Goal: Task Accomplishment & Management: Complete application form

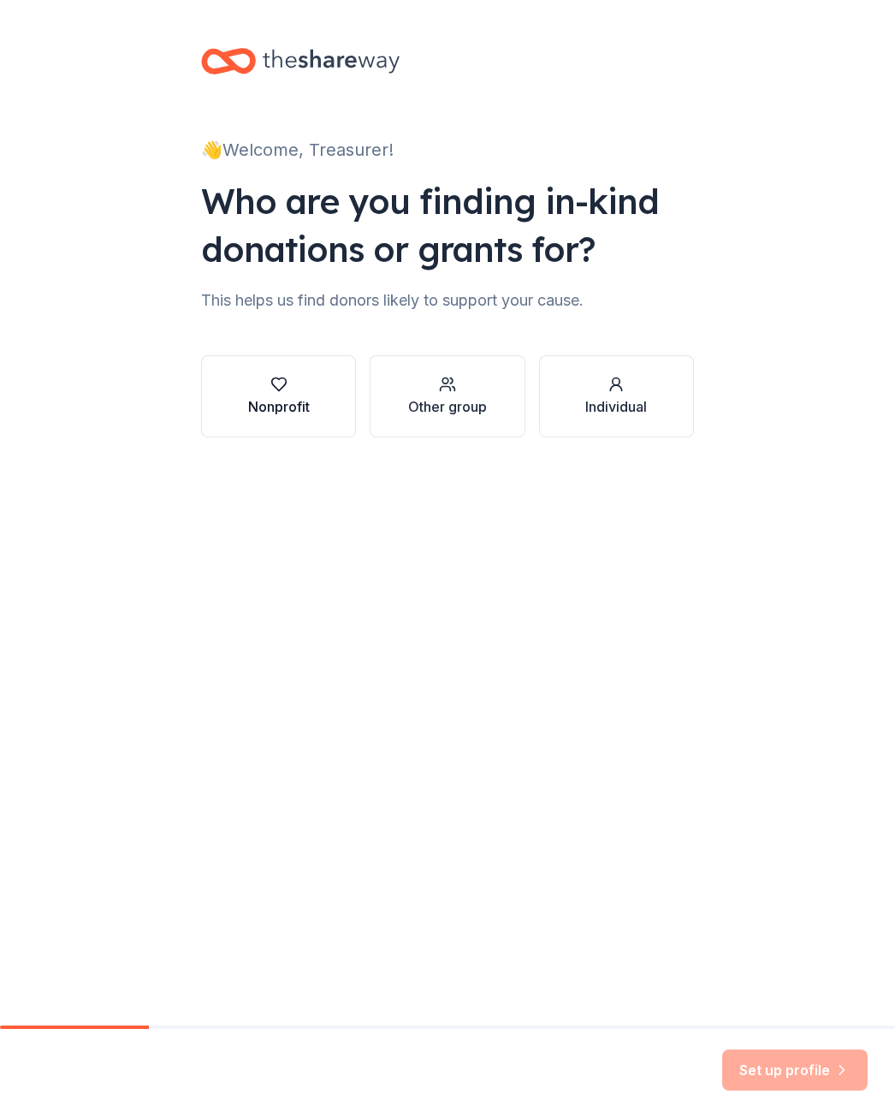
click at [254, 430] on button "Nonprofit" at bounding box center [278, 396] width 155 height 82
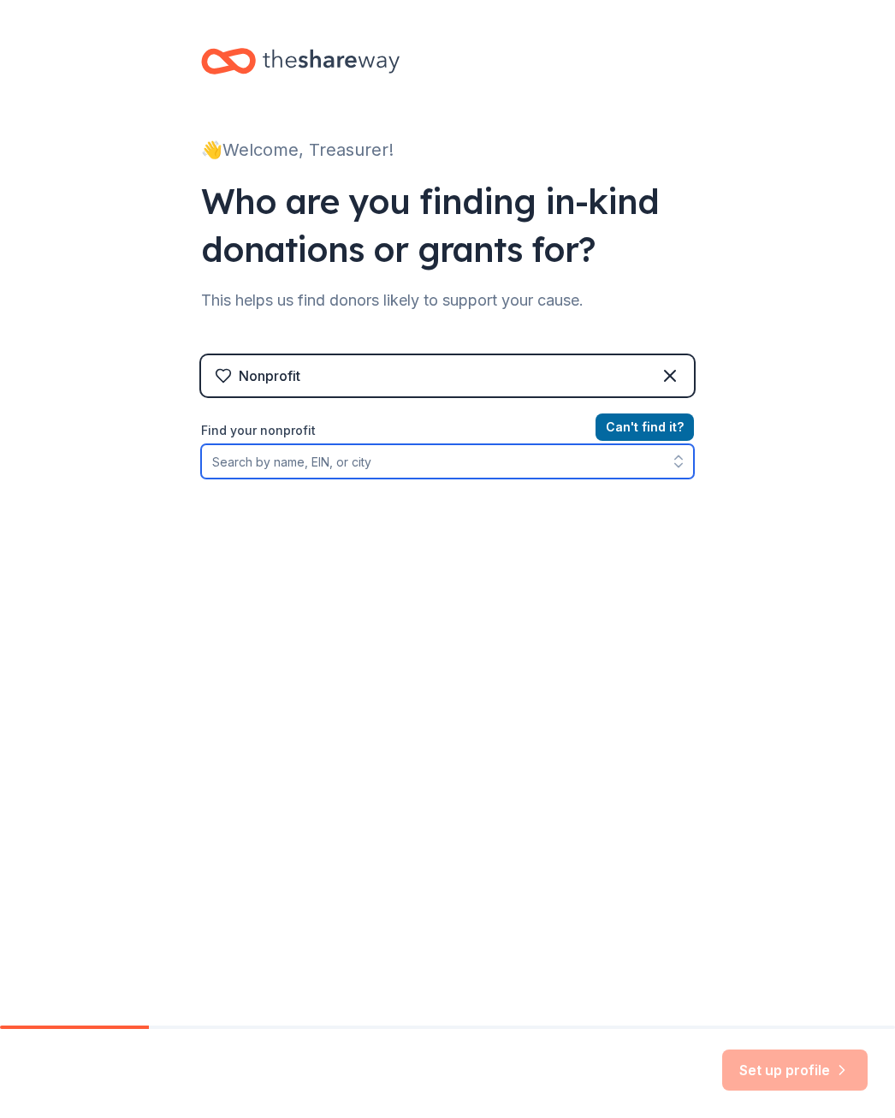
click at [419, 453] on input "Find your nonprofit" at bounding box center [447, 461] width 493 height 34
click at [412, 461] on input "Find your nonprofit" at bounding box center [447, 461] width 493 height 34
paste input "113123250"
type input "113123250"
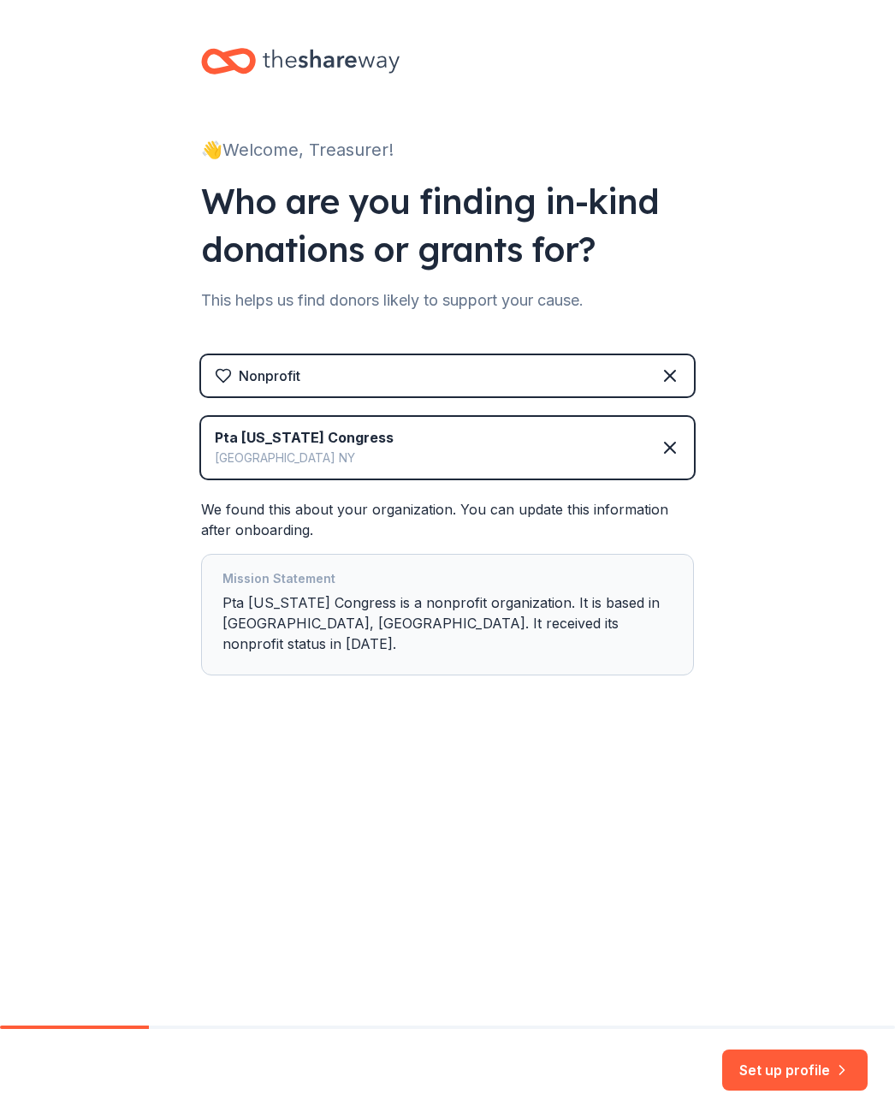
click at [523, 621] on div "Mission Statement Pta New York Congress is a nonprofit organization. It is base…" at bounding box center [448, 614] width 450 height 92
drag, startPoint x: 605, startPoint y: 622, endPoint x: 444, endPoint y: 616, distance: 161.0
click at [444, 616] on div "Mission Statement Pta New York Congress is a nonprofit organization. It is base…" at bounding box center [448, 614] width 450 height 92
click at [825, 1049] on div "Set up profile" at bounding box center [447, 1073] width 895 height 89
click at [815, 1061] on button "Set up profile" at bounding box center [795, 1069] width 146 height 41
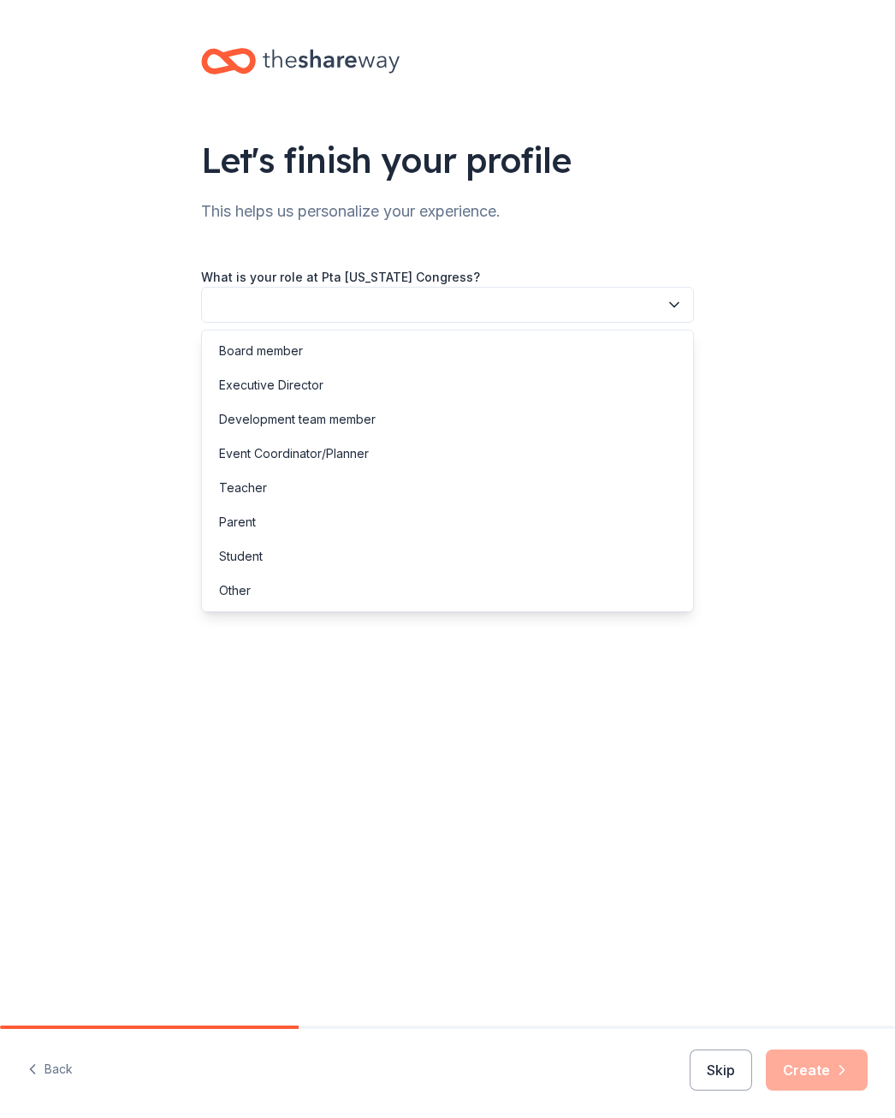
click at [374, 303] on button "button" at bounding box center [447, 305] width 493 height 36
click at [345, 365] on div "Board member" at bounding box center [447, 351] width 484 height 34
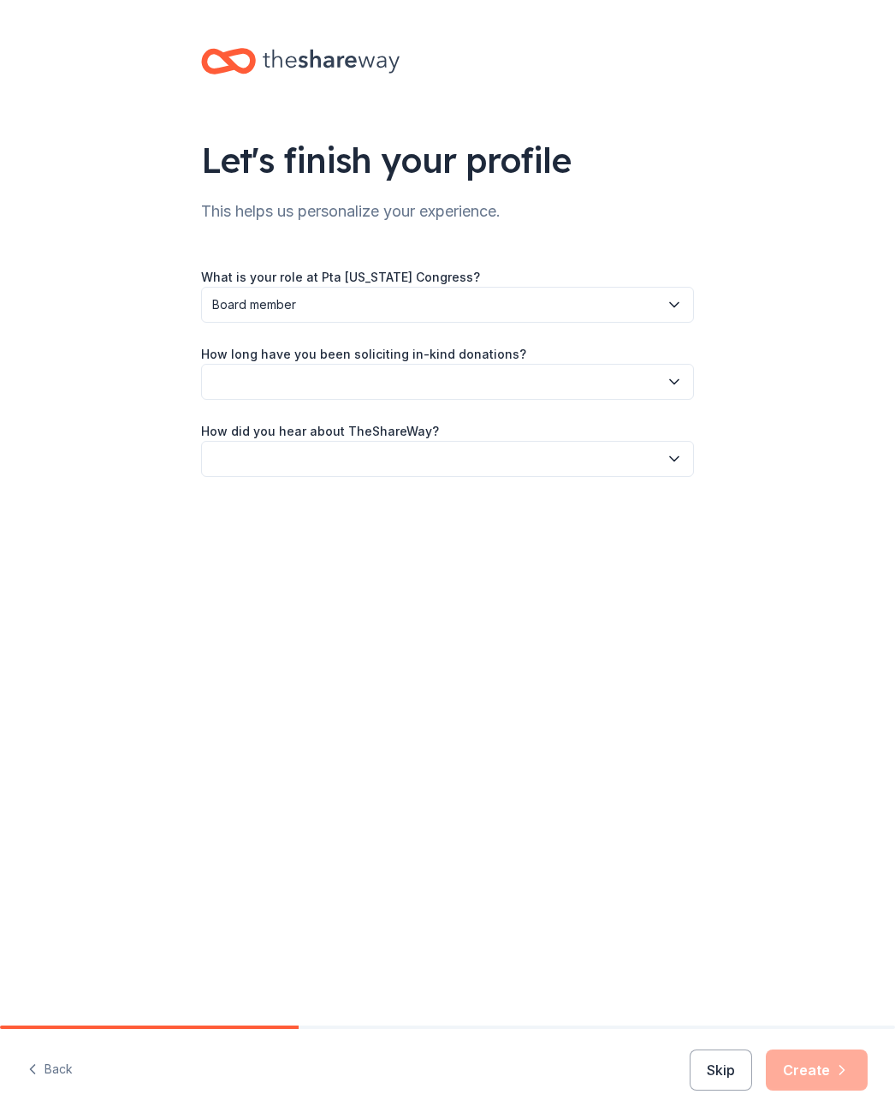
click at [345, 365] on button "button" at bounding box center [447, 382] width 493 height 36
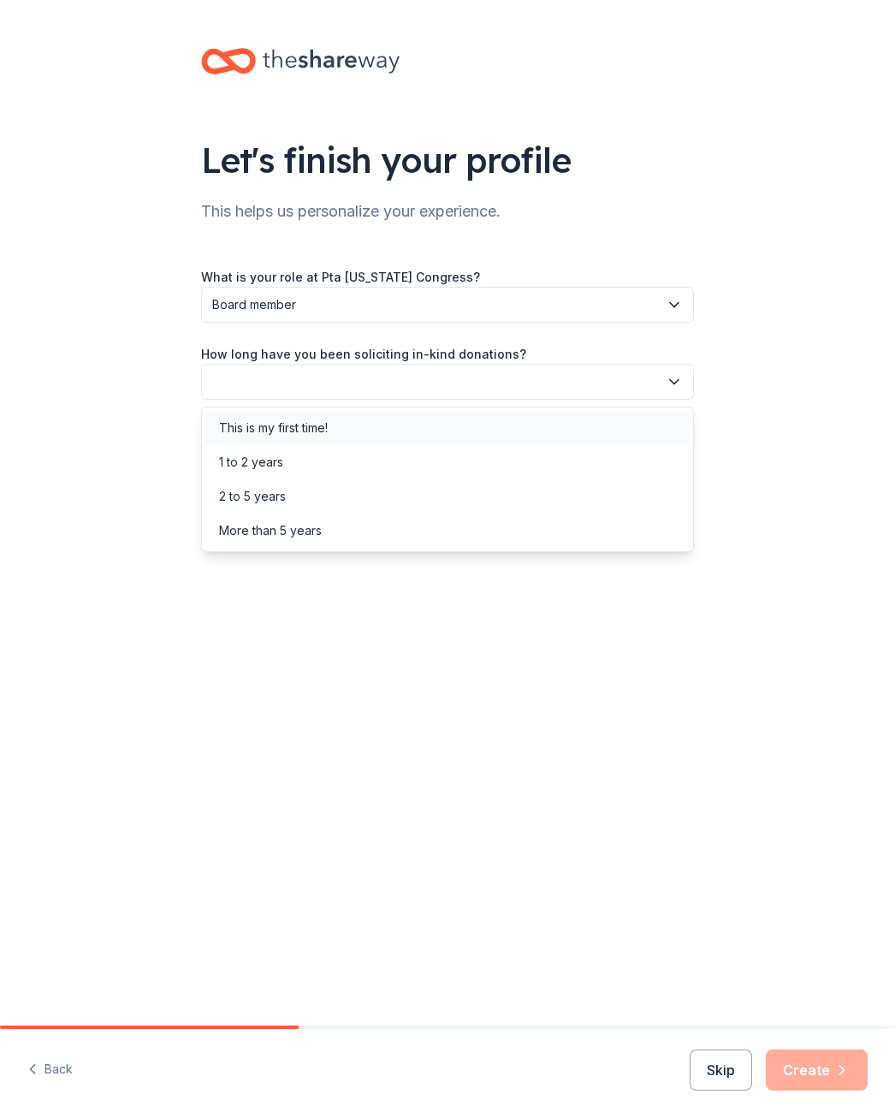
click at [337, 421] on div "This is my first time!" at bounding box center [447, 428] width 484 height 34
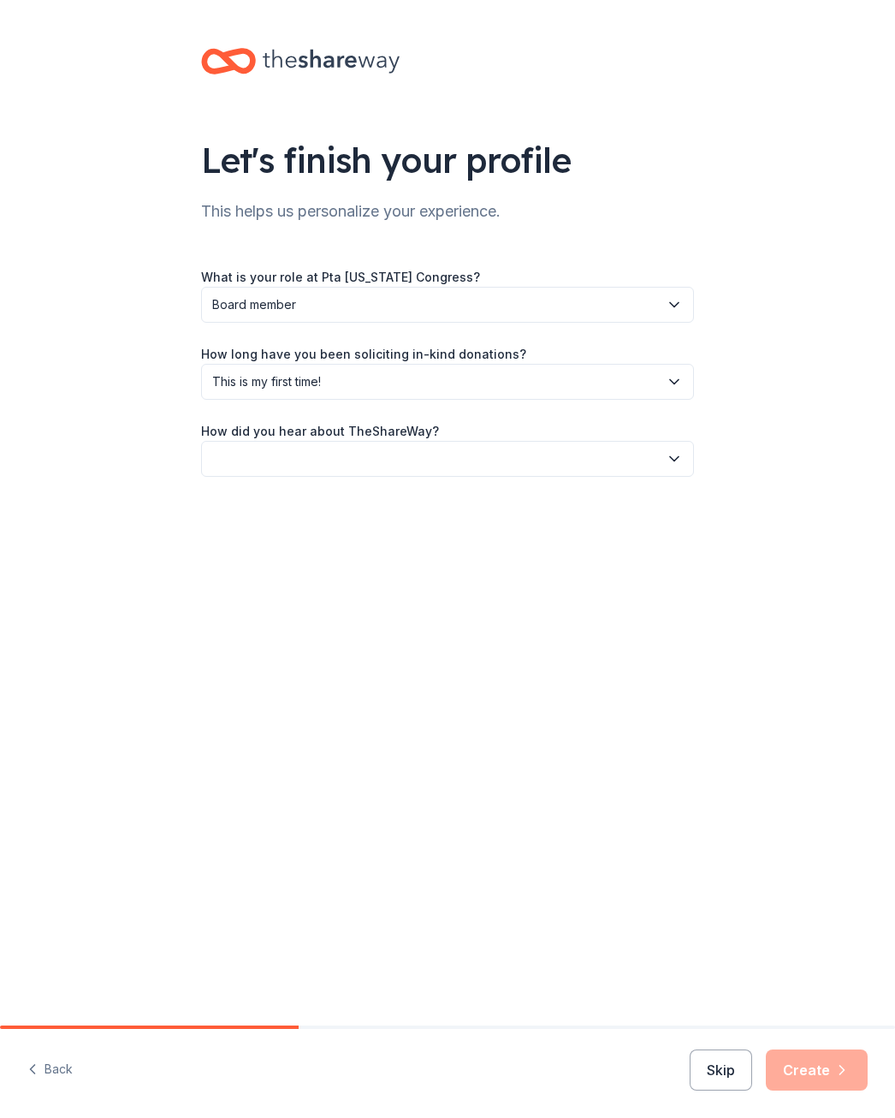
click at [337, 421] on div "How did you hear about TheShareWay?" at bounding box center [447, 448] width 493 height 56
click at [340, 437] on label "How did you hear about TheShareWay?" at bounding box center [320, 431] width 238 height 17
click at [340, 447] on button "button" at bounding box center [447, 459] width 493 height 36
click at [310, 536] on div "Online search" at bounding box center [447, 539] width 484 height 34
click at [827, 1061] on button "Create" at bounding box center [817, 1069] width 102 height 41
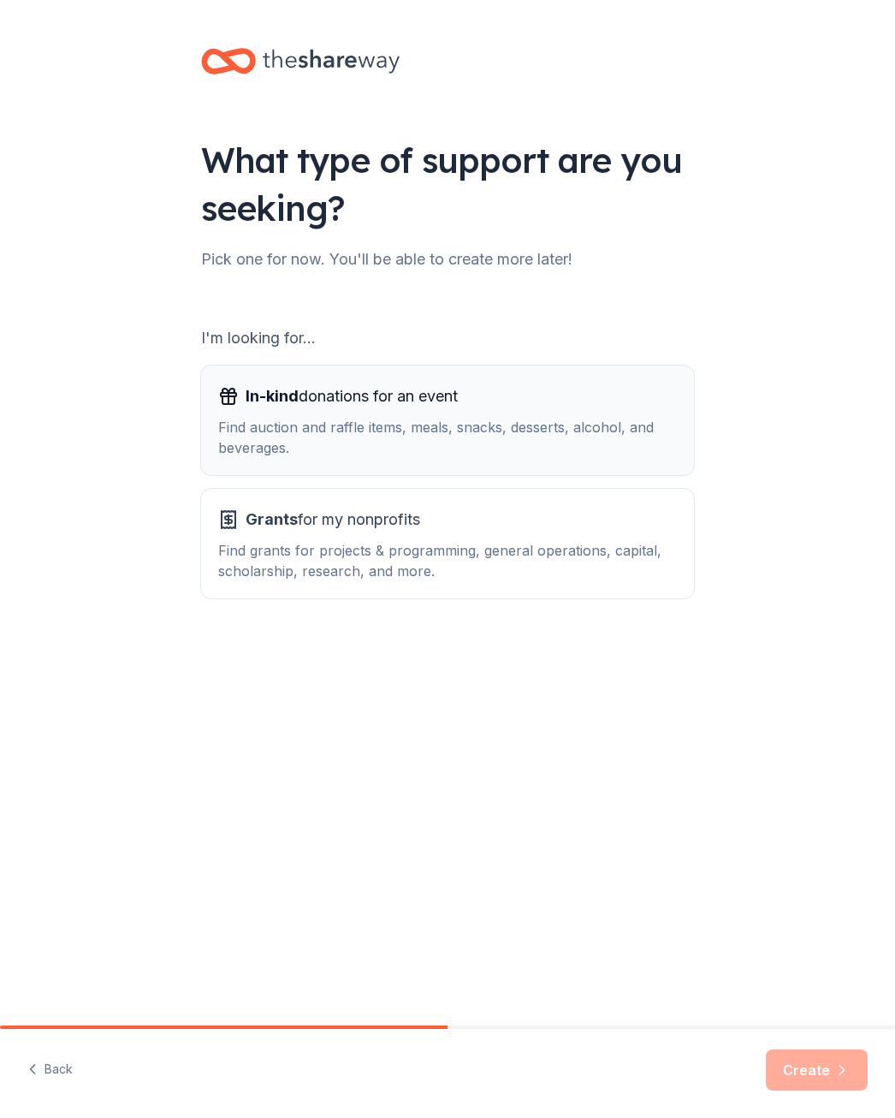
click at [461, 446] on div "Find auction and raffle items, meals, snacks, desserts, alcohol, and beverages." at bounding box center [447, 437] width 459 height 41
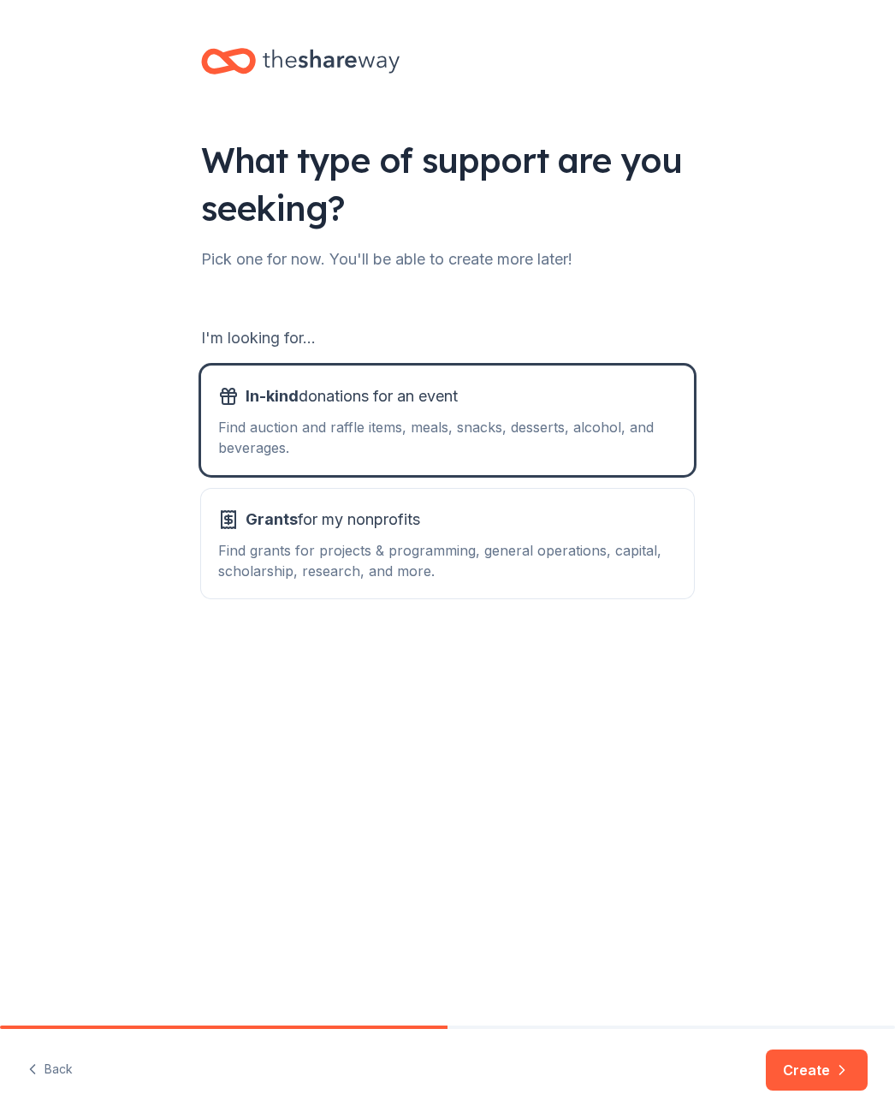
click at [781, 1057] on button "Create" at bounding box center [817, 1069] width 102 height 41
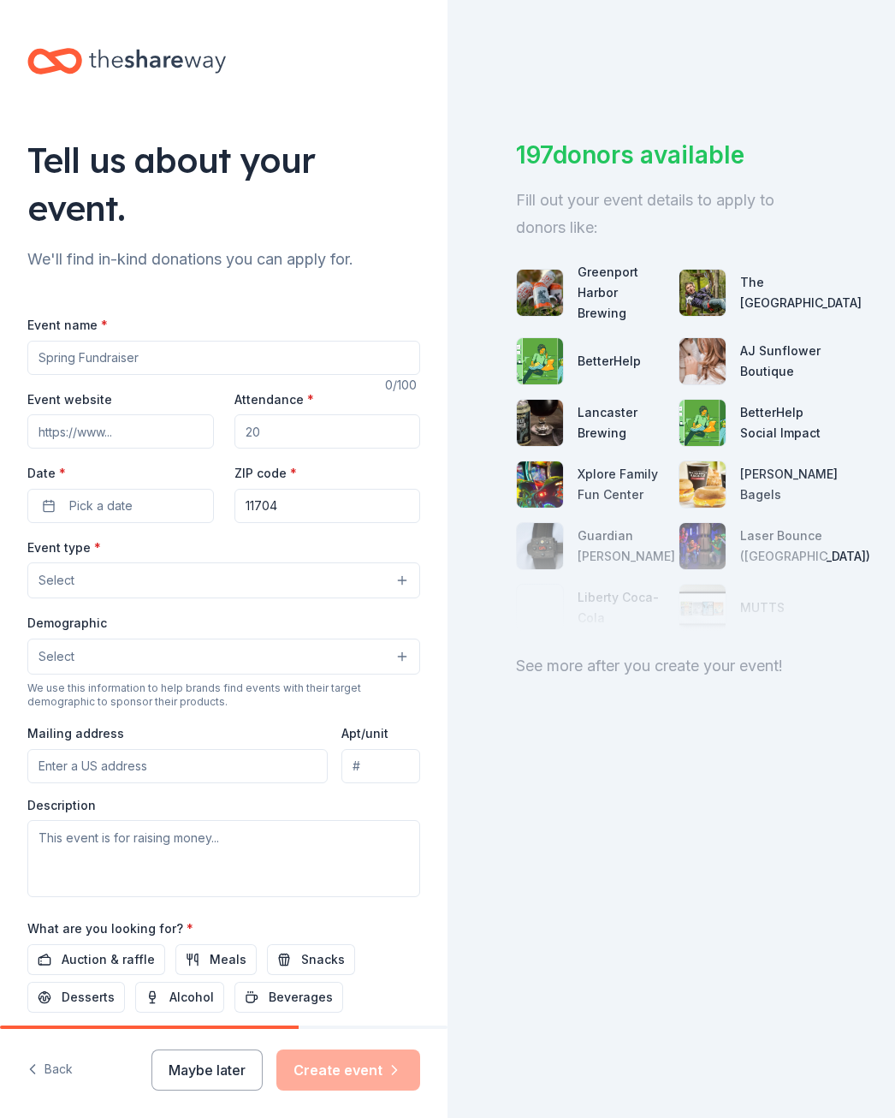
click at [179, 366] on input "Event name *" at bounding box center [223, 358] width 393 height 34
type input "Fall Festival"
click at [179, 426] on input "Event website" at bounding box center [120, 431] width 187 height 34
type input "belmont.givebacks.com"
type input "200"
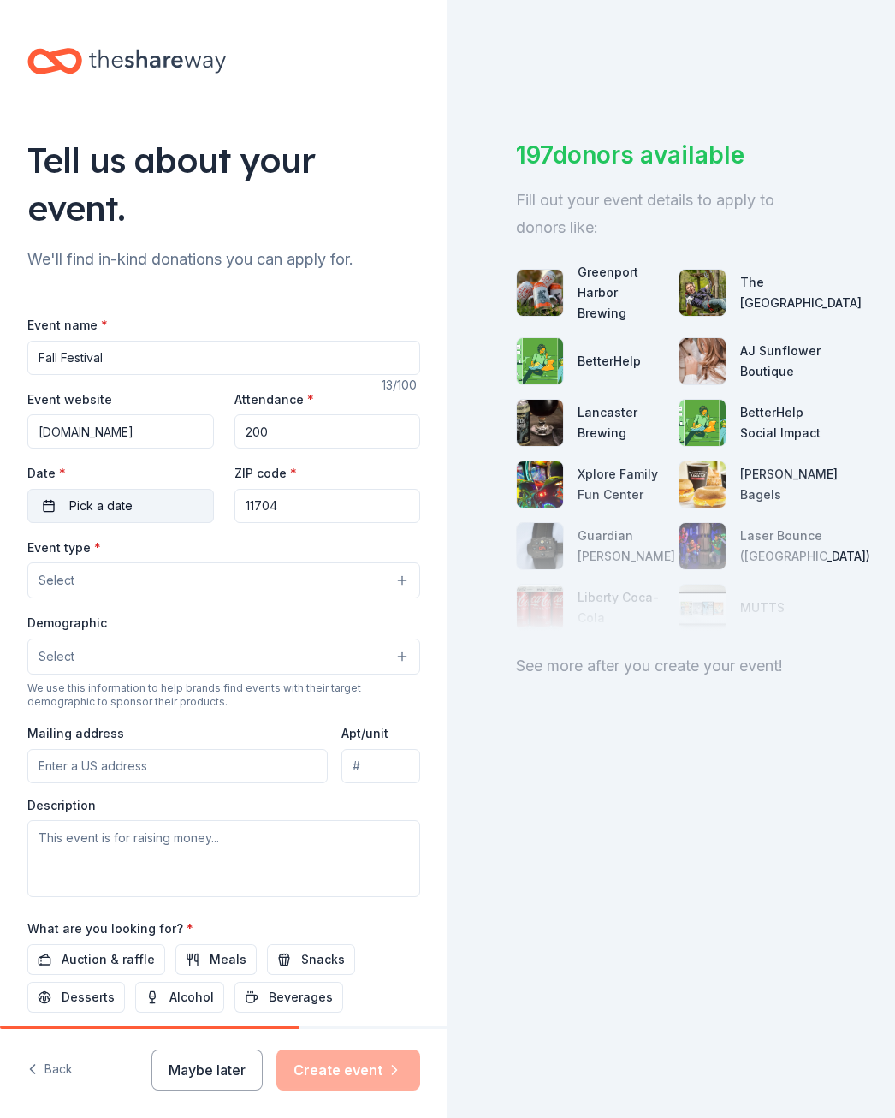
click at [151, 494] on button "Pick a date" at bounding box center [120, 506] width 187 height 34
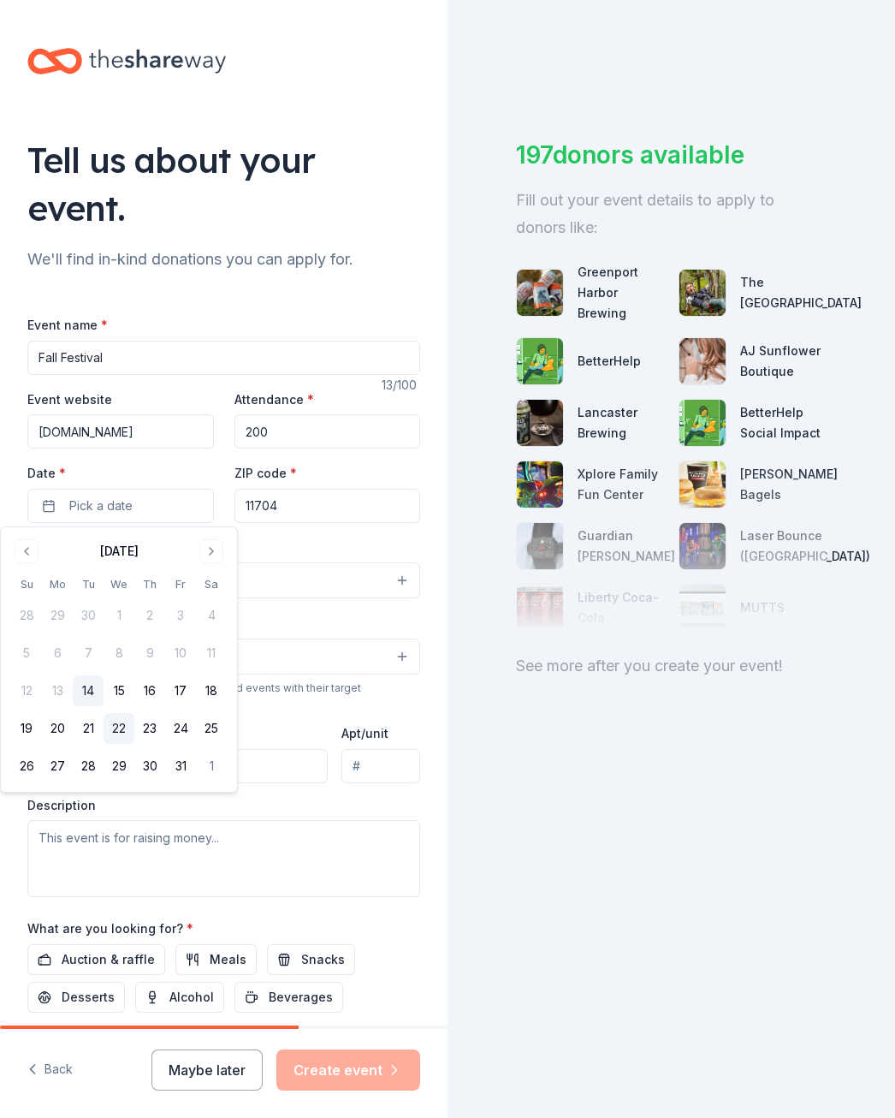
click at [111, 728] on button "22" at bounding box center [119, 728] width 31 height 31
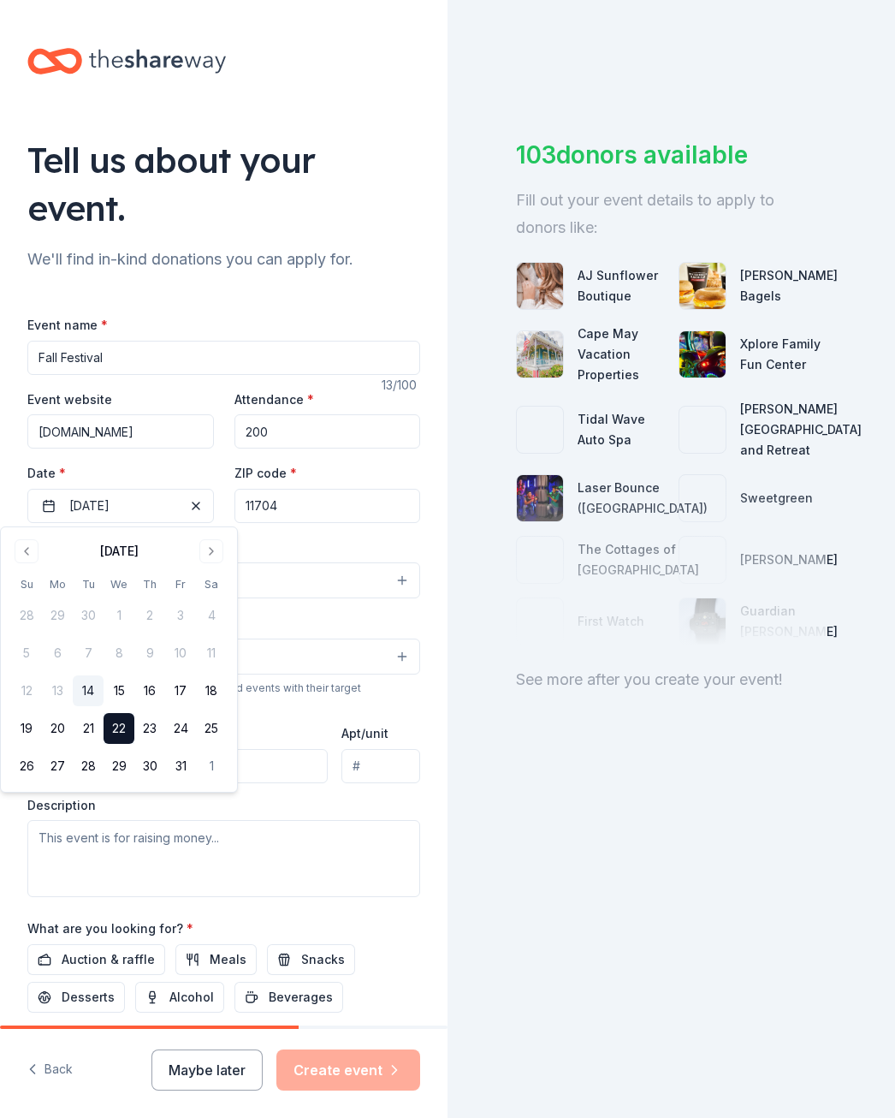
click at [299, 544] on div "Event type * Select" at bounding box center [223, 568] width 393 height 62
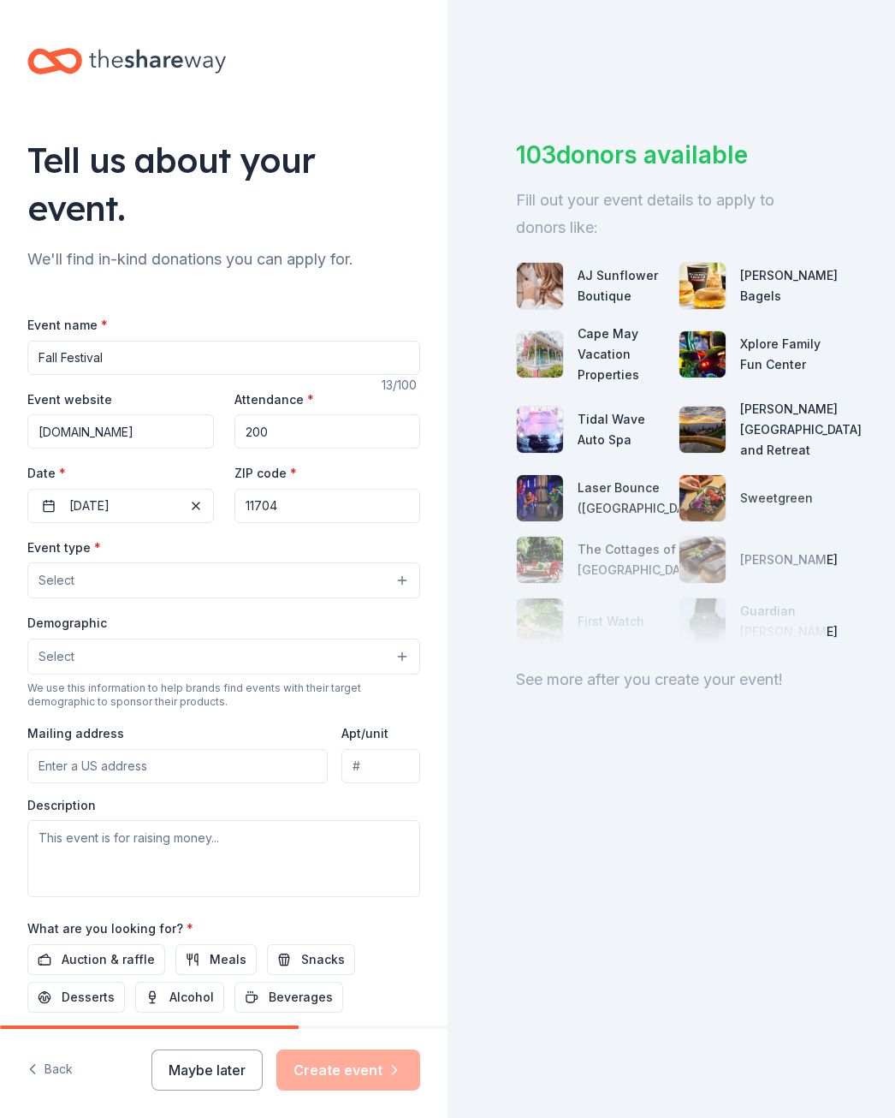
click at [272, 597] on button "Select" at bounding box center [223, 580] width 393 height 36
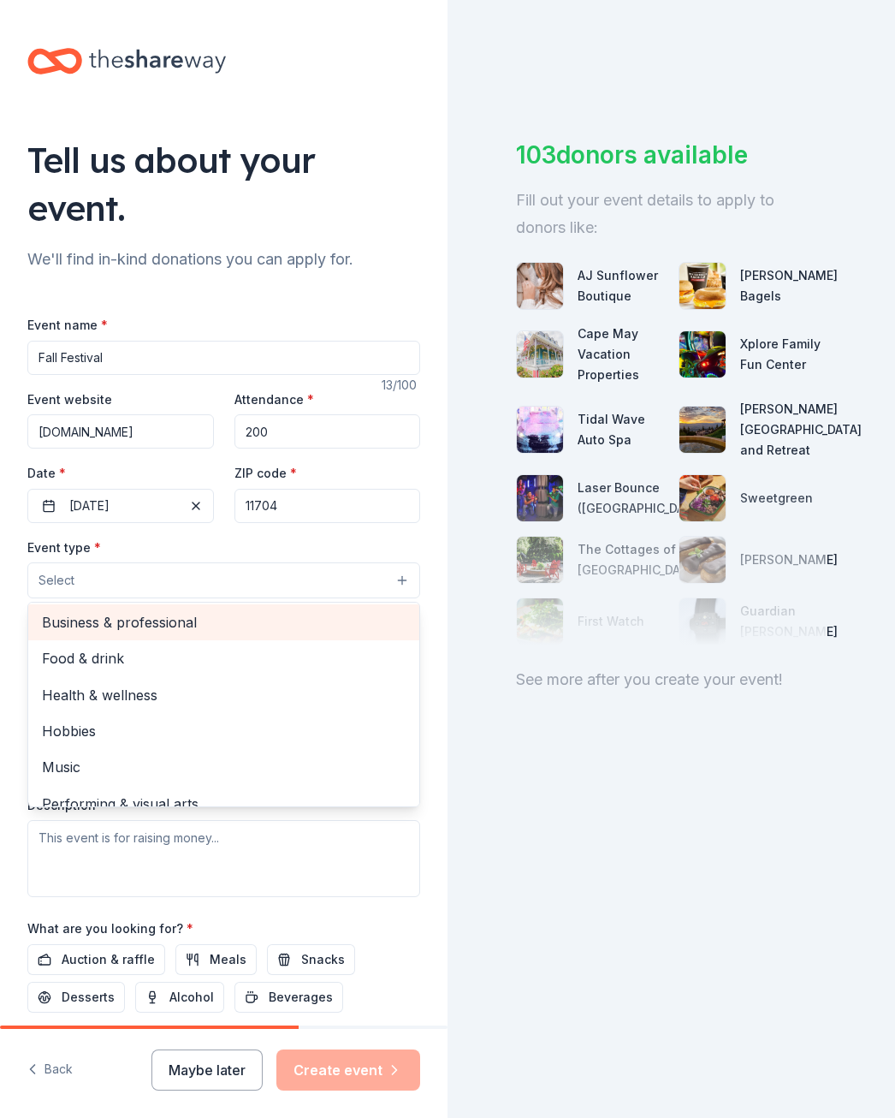
scroll to position [57, 0]
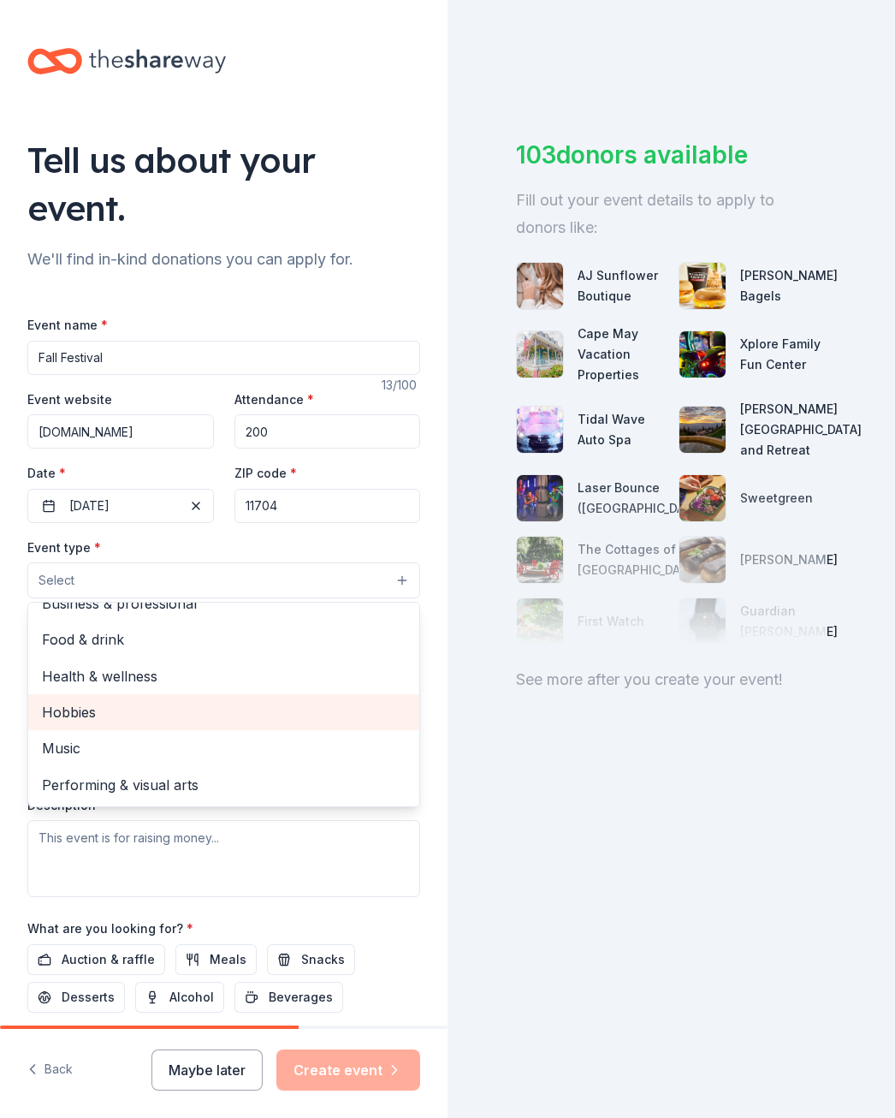
click at [207, 720] on span "Hobbies" at bounding box center [224, 712] width 364 height 22
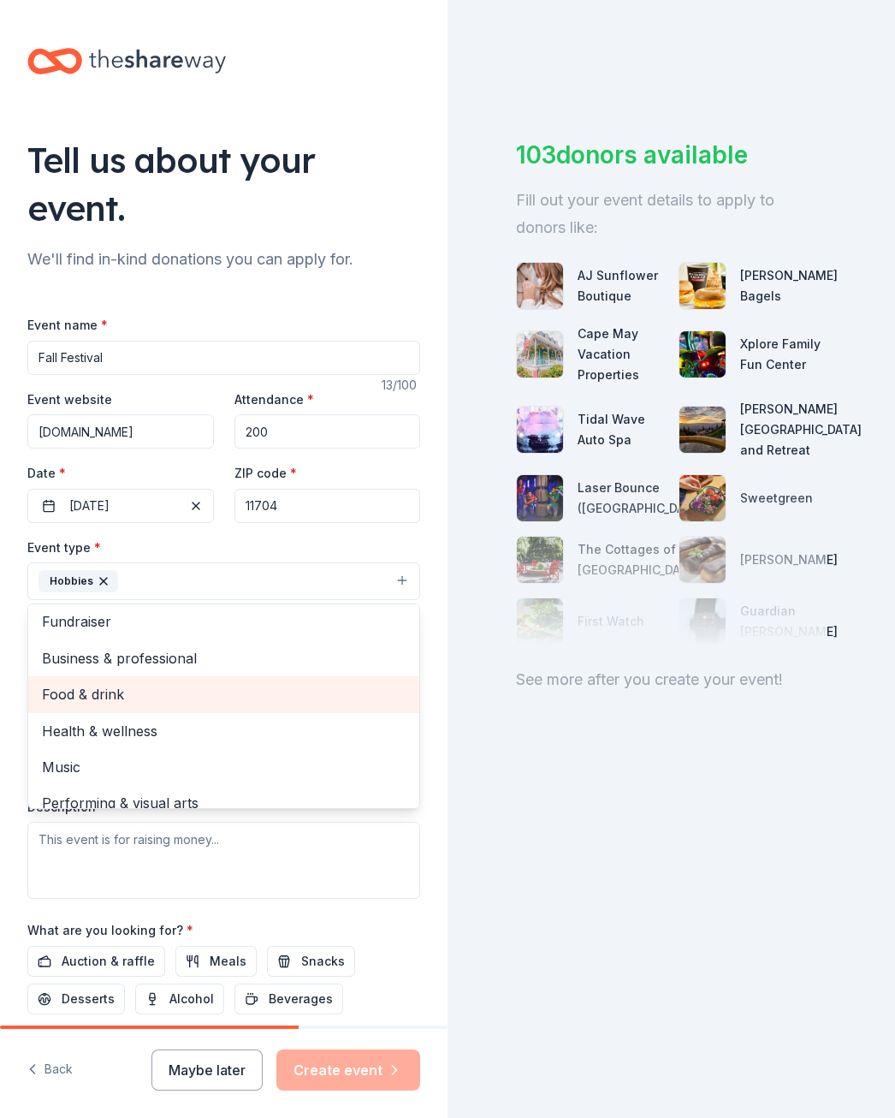
scroll to position [0, 0]
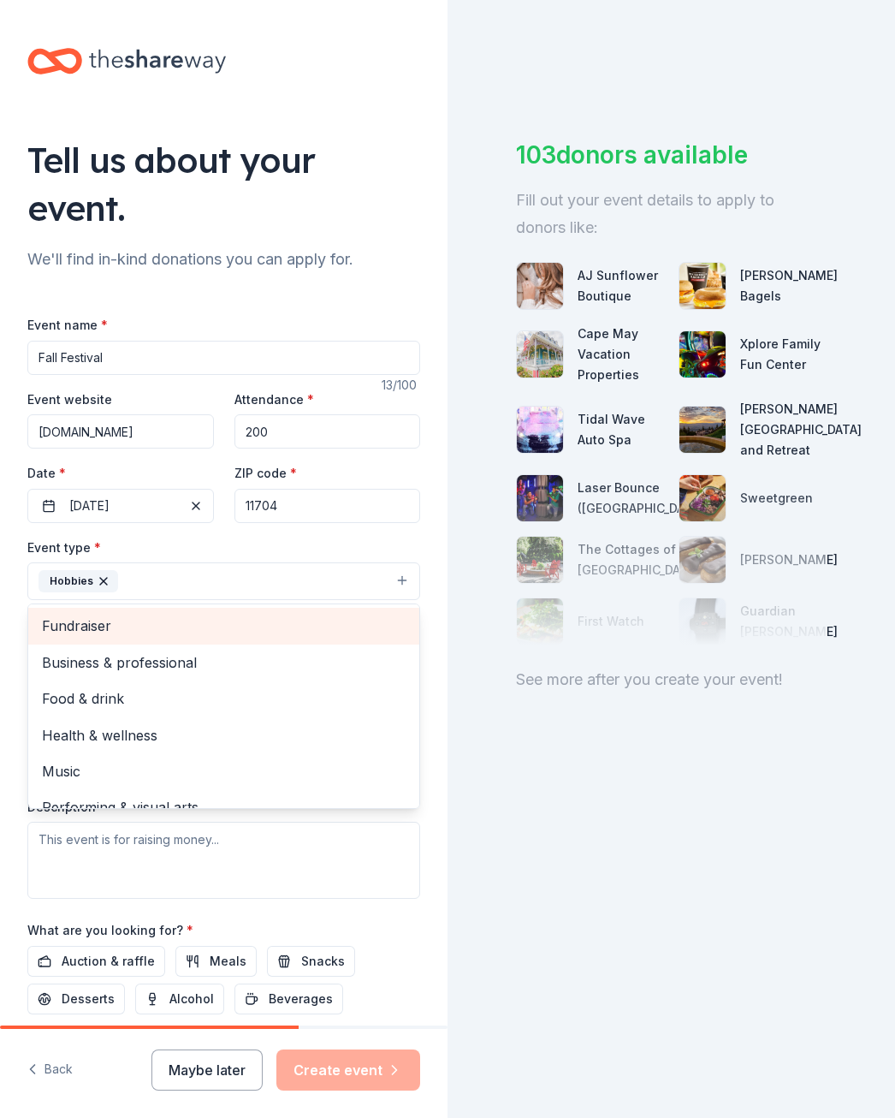
click at [188, 627] on span "Fundraiser" at bounding box center [224, 626] width 364 height 22
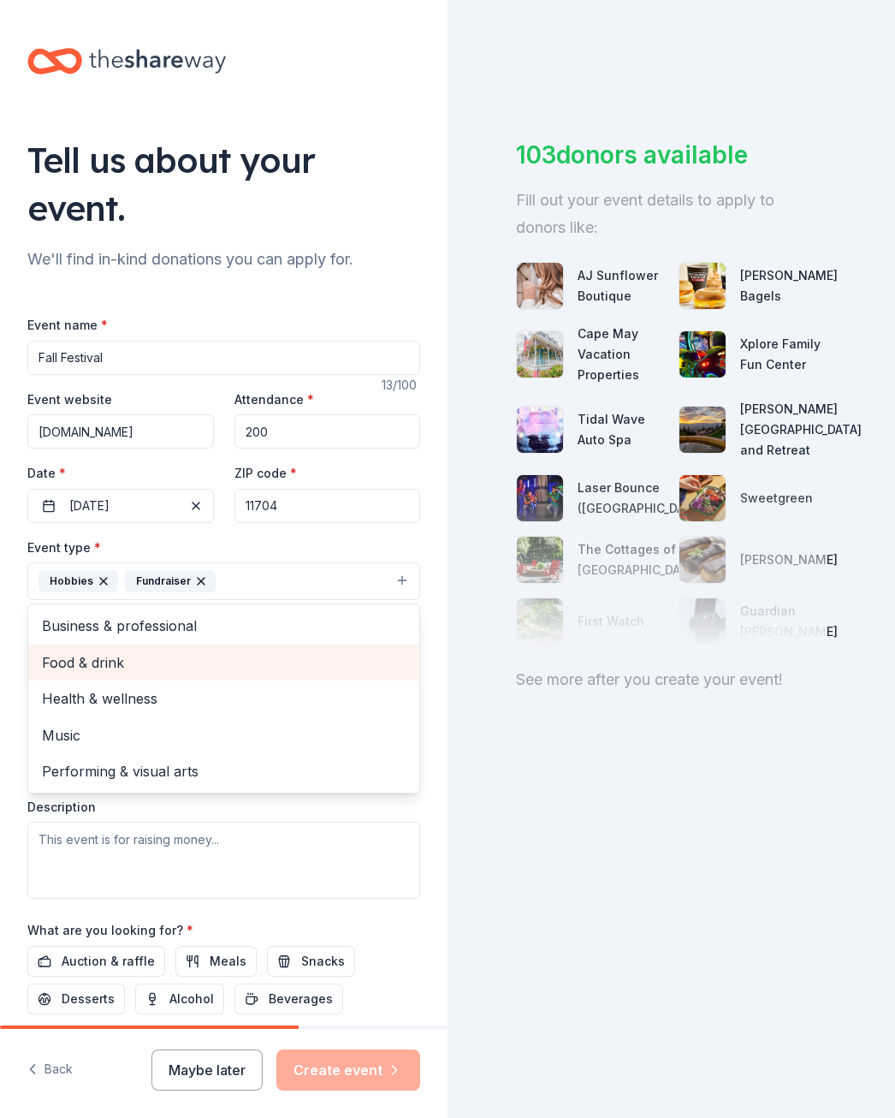
click at [175, 657] on span "Food & drink" at bounding box center [224, 662] width 364 height 22
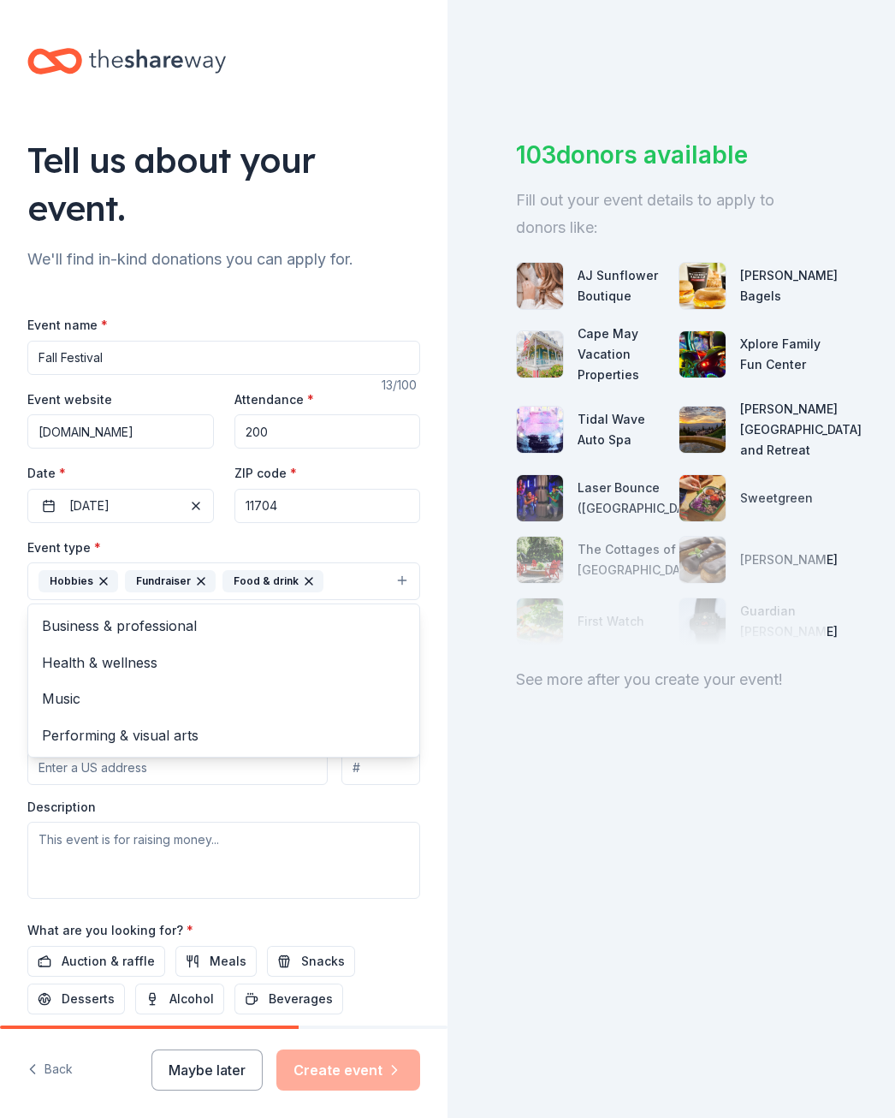
click at [391, 870] on div "Event type * Hobbies Fundraiser Food & drink Business & professional Health & w…" at bounding box center [223, 718] width 393 height 362
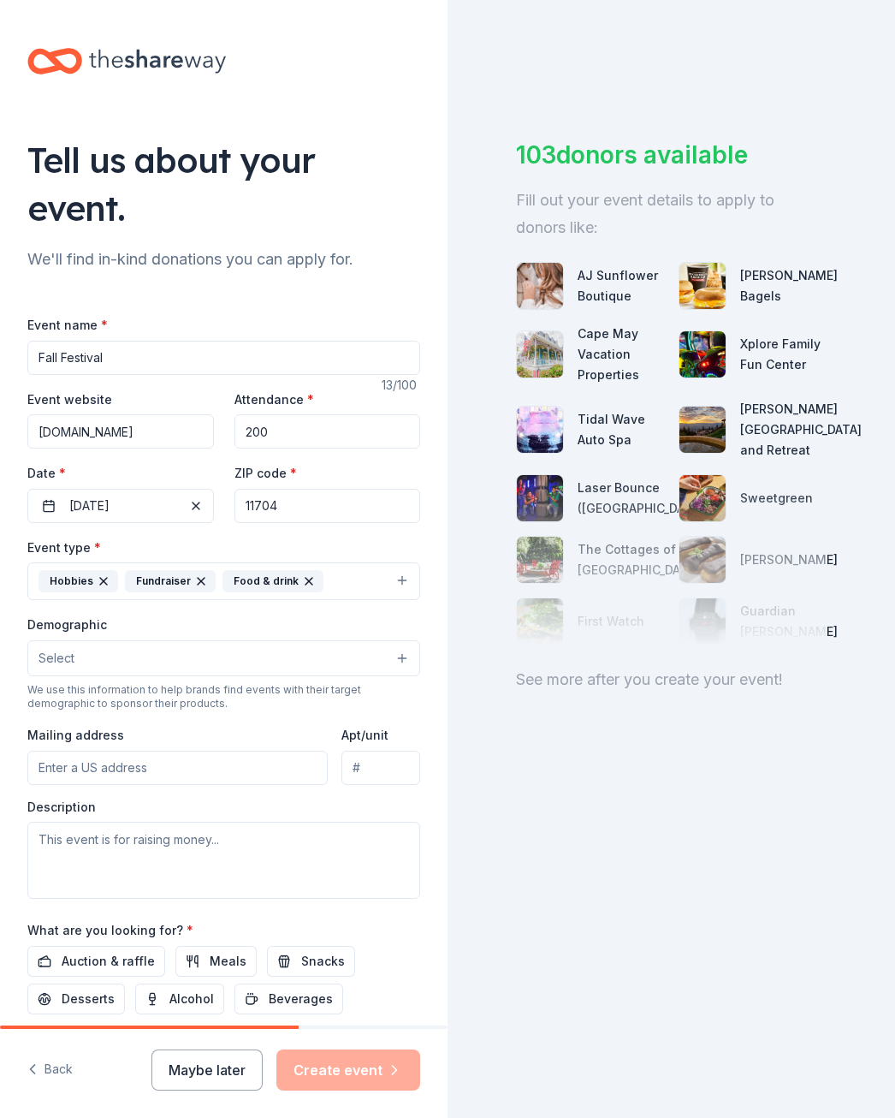
click at [198, 658] on button "Select" at bounding box center [223, 658] width 393 height 36
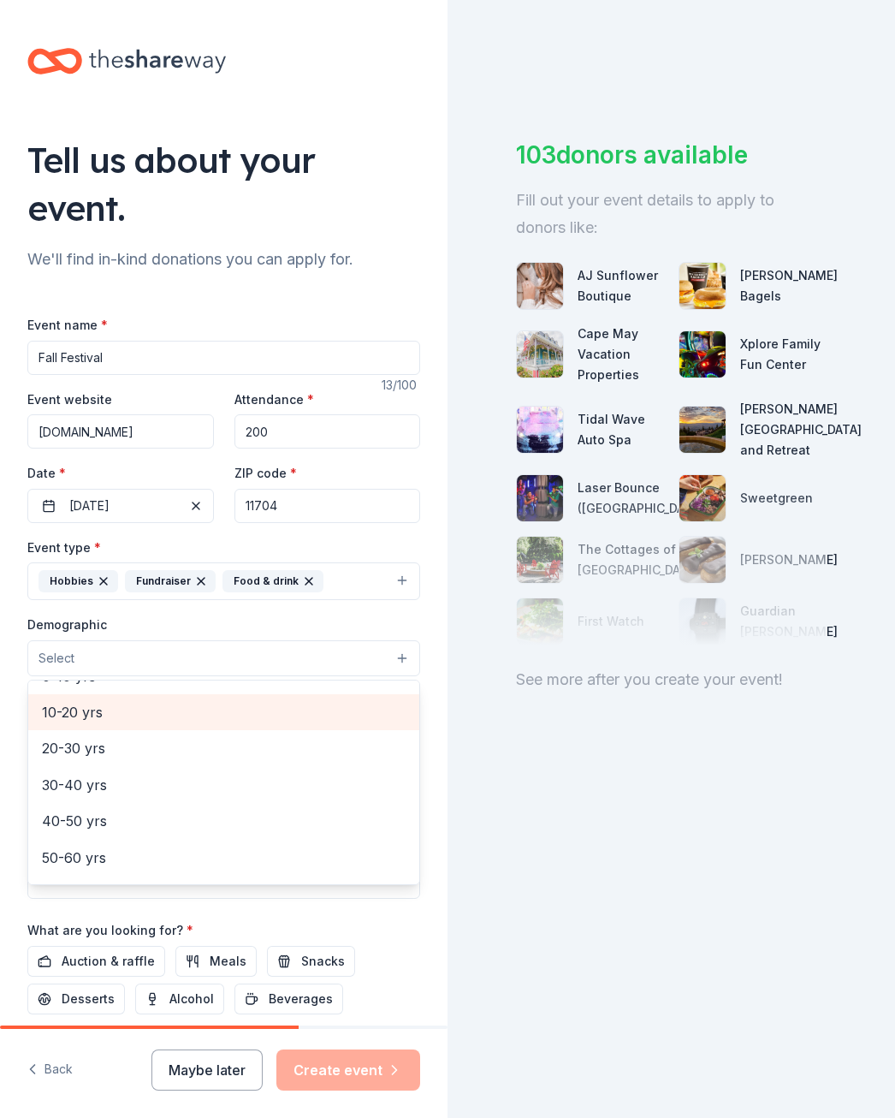
scroll to position [86, 0]
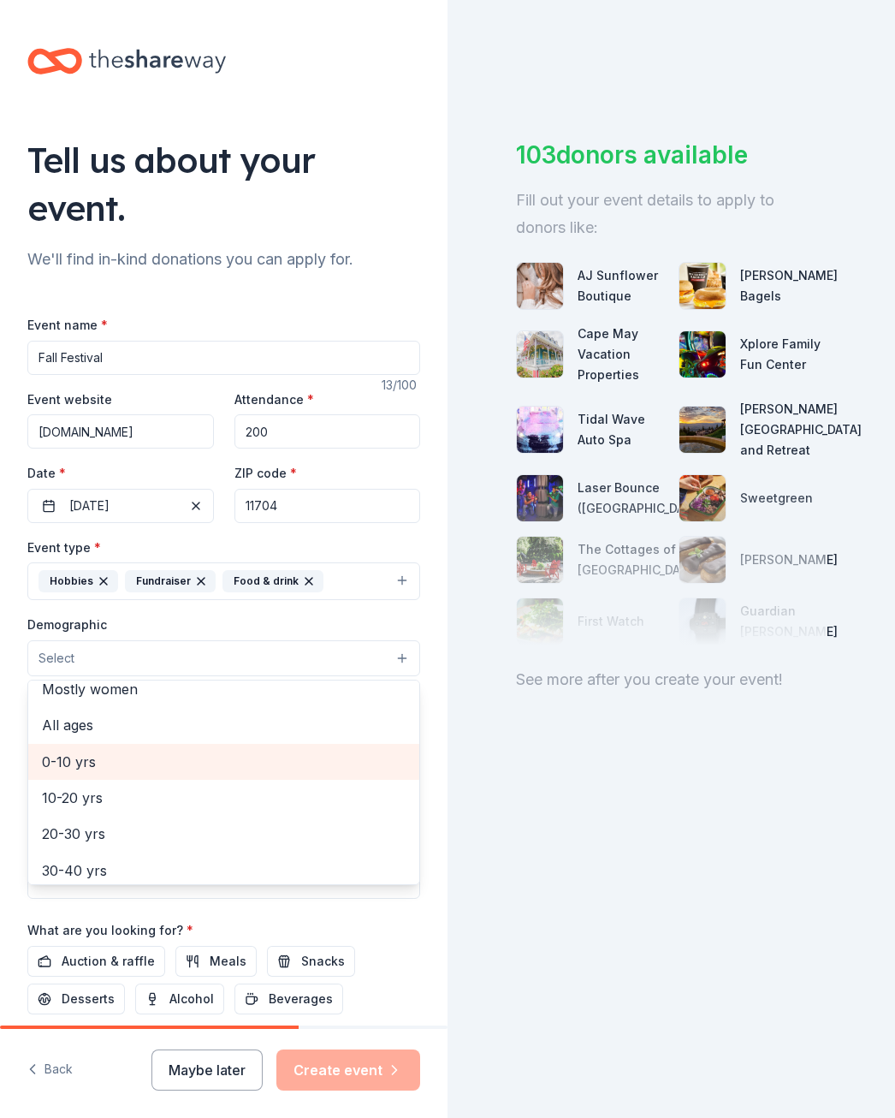
click at [157, 771] on span "0-10 yrs" at bounding box center [224, 762] width 364 height 22
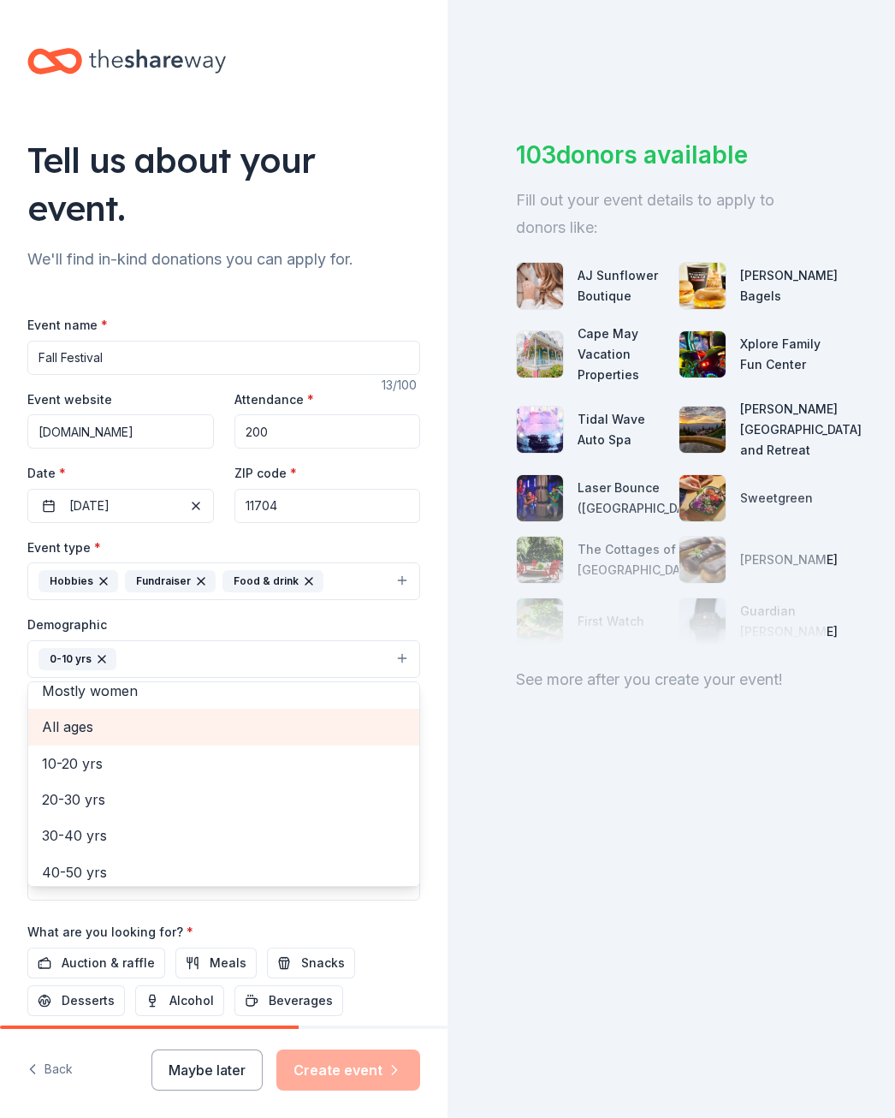
click at [152, 734] on span "All ages" at bounding box center [224, 727] width 364 height 22
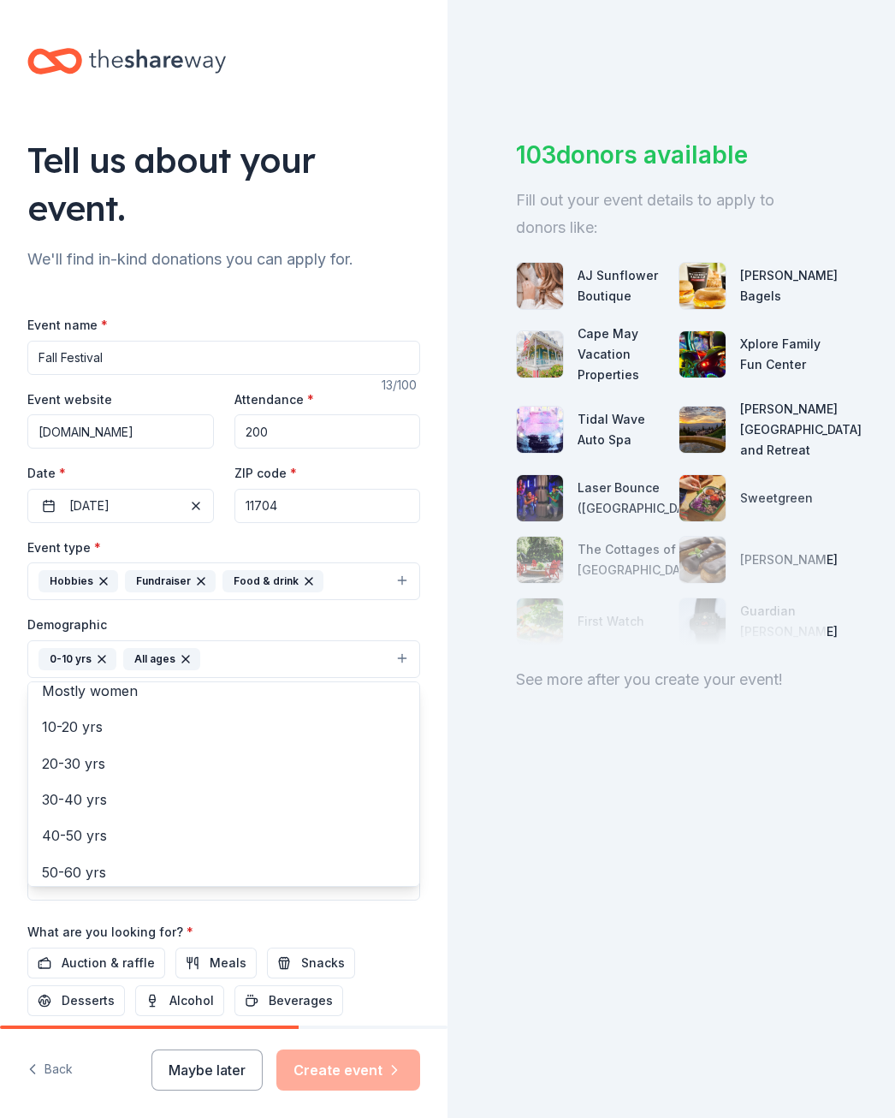
click at [276, 619] on div "Demographic 0-10 yrs All ages All genders Mostly men Mostly women 10-20 yrs 20-…" at bounding box center [223, 646] width 393 height 64
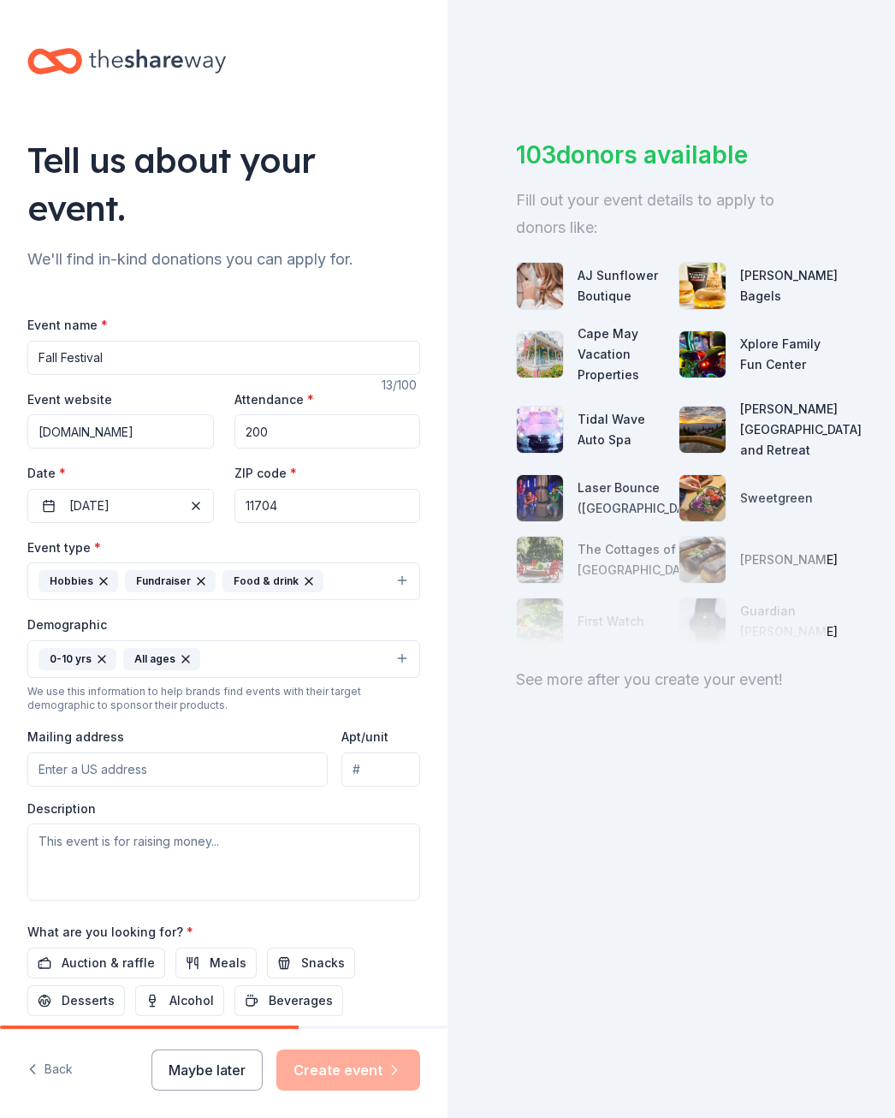
click at [186, 766] on input "Mailing address" at bounding box center [177, 769] width 300 height 34
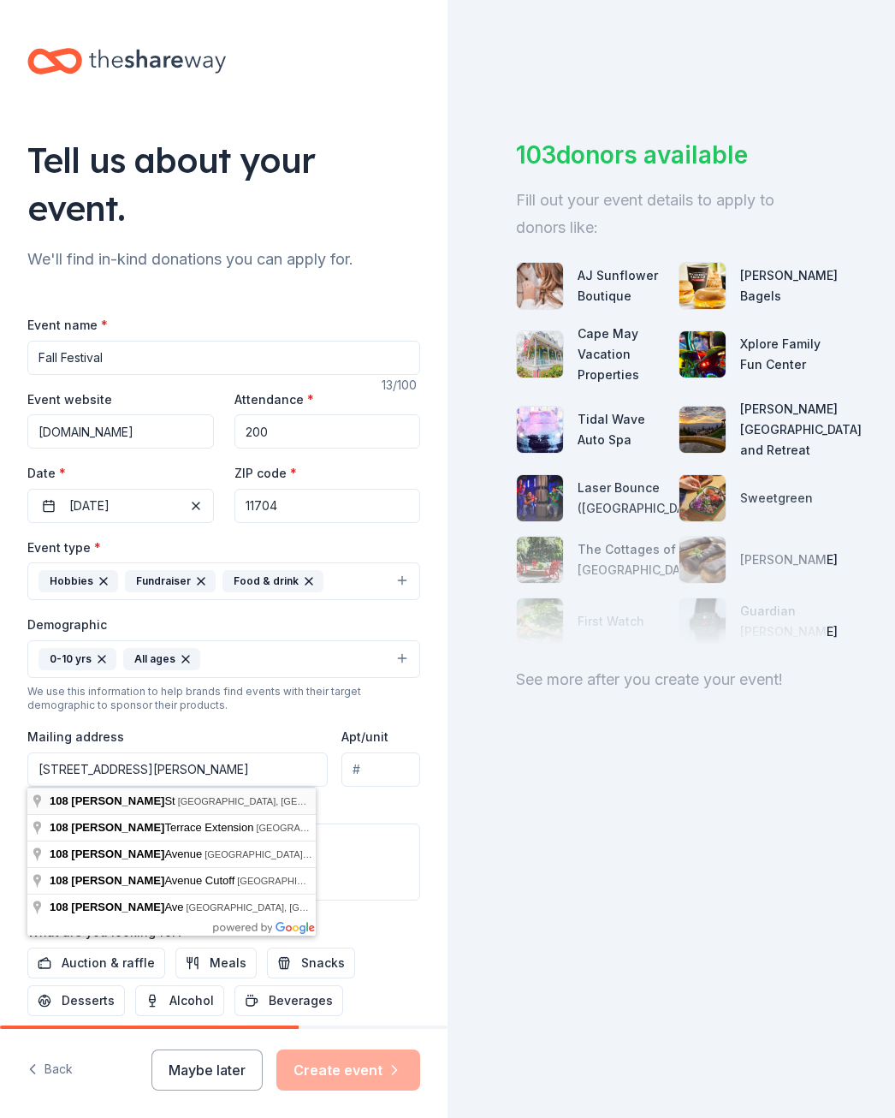
type input "108 Barnum Street, West Babylon, NY, 11704"
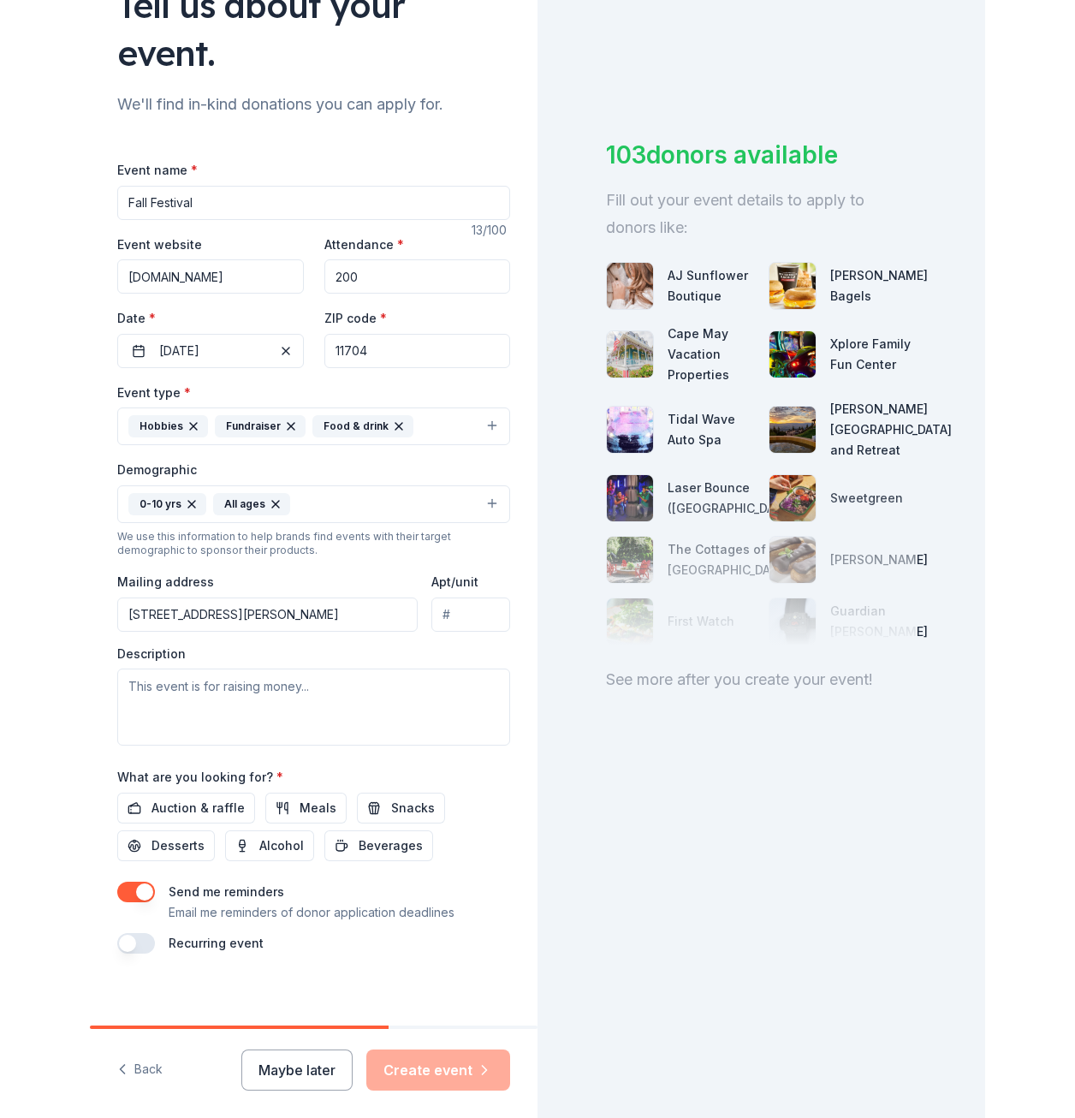
scroll to position [165, 0]
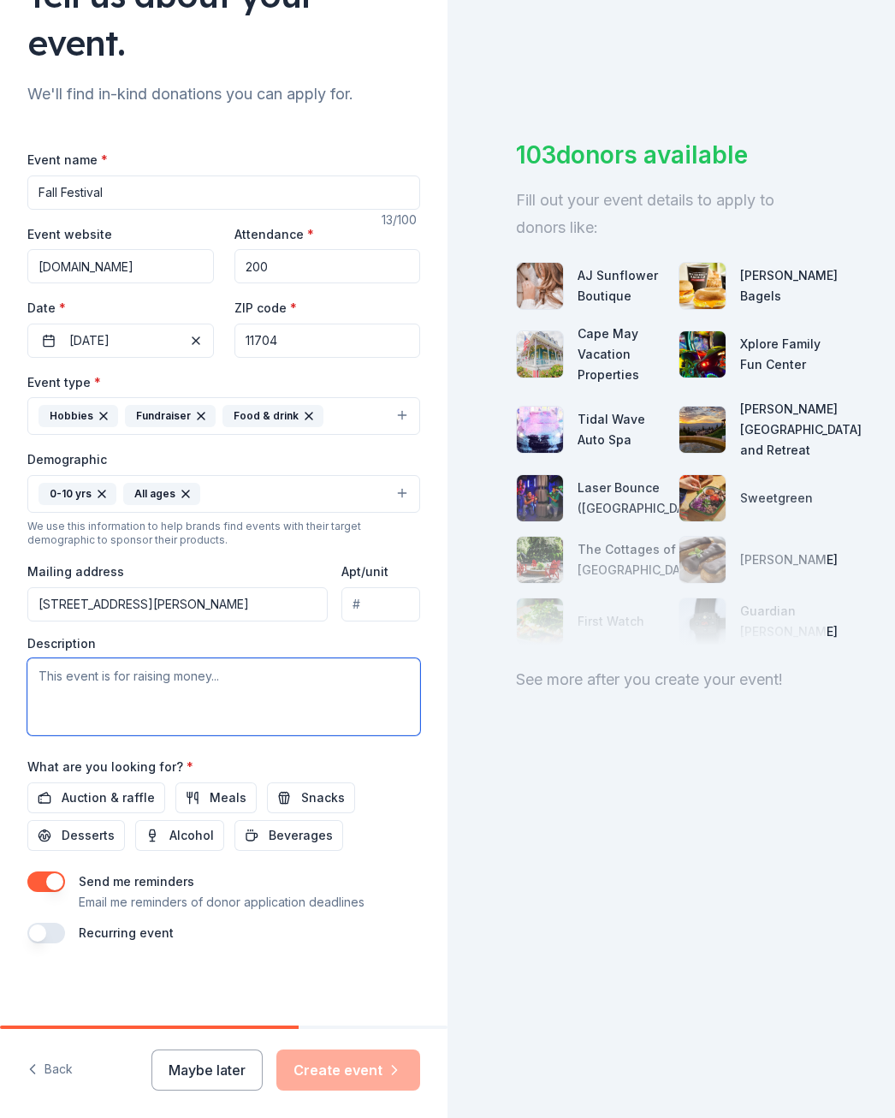
click at [173, 710] on textarea at bounding box center [223, 696] width 393 height 77
type textarea "This event is for the children and promoting family values."
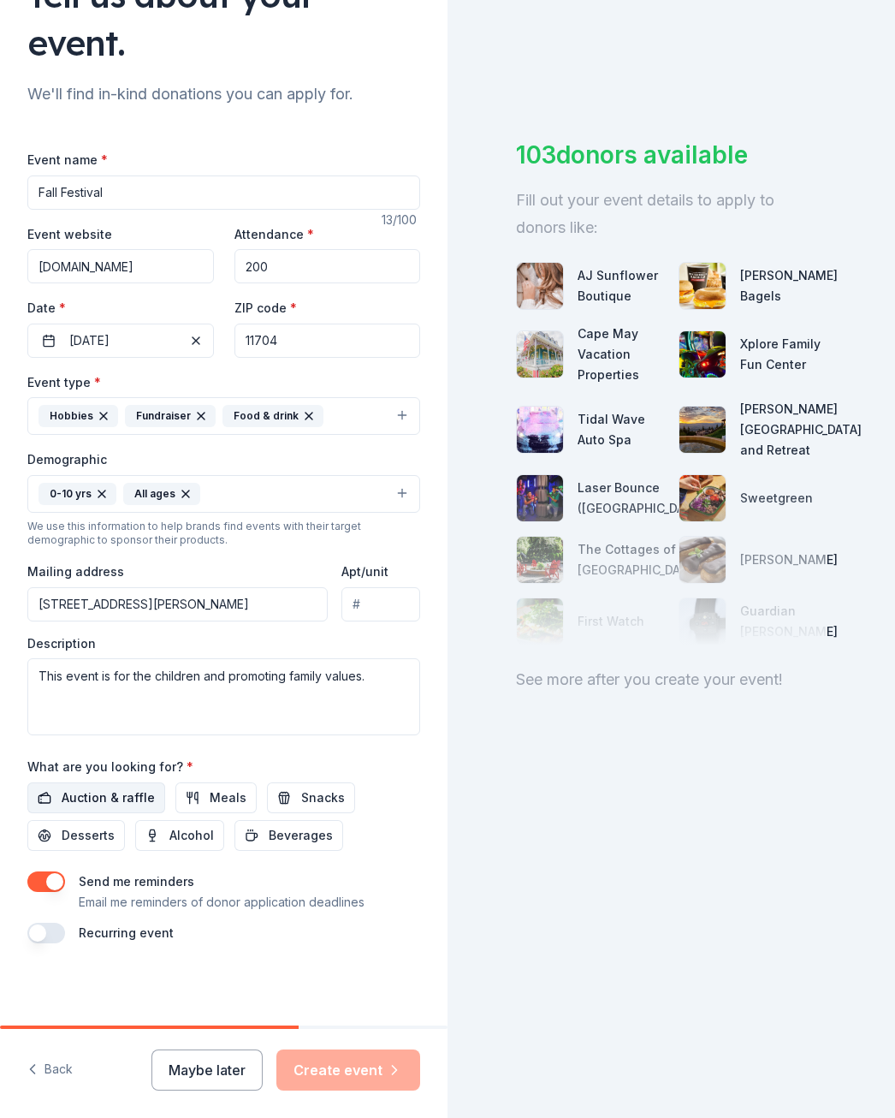
click at [136, 801] on span "Auction & raffle" at bounding box center [108, 797] width 93 height 21
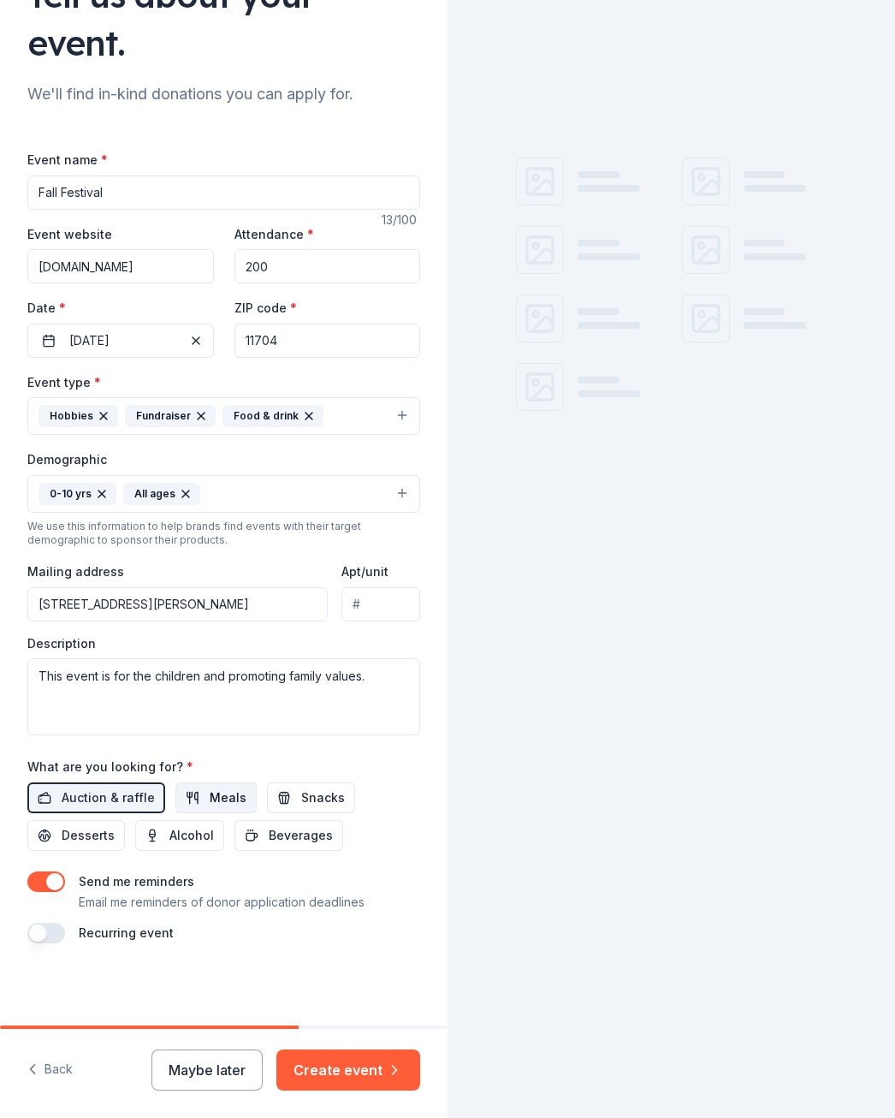
click at [215, 799] on span "Meals" at bounding box center [228, 797] width 37 height 21
click at [301, 807] on span "Snacks" at bounding box center [323, 797] width 44 height 21
click at [68, 826] on span "Desserts" at bounding box center [88, 835] width 53 height 21
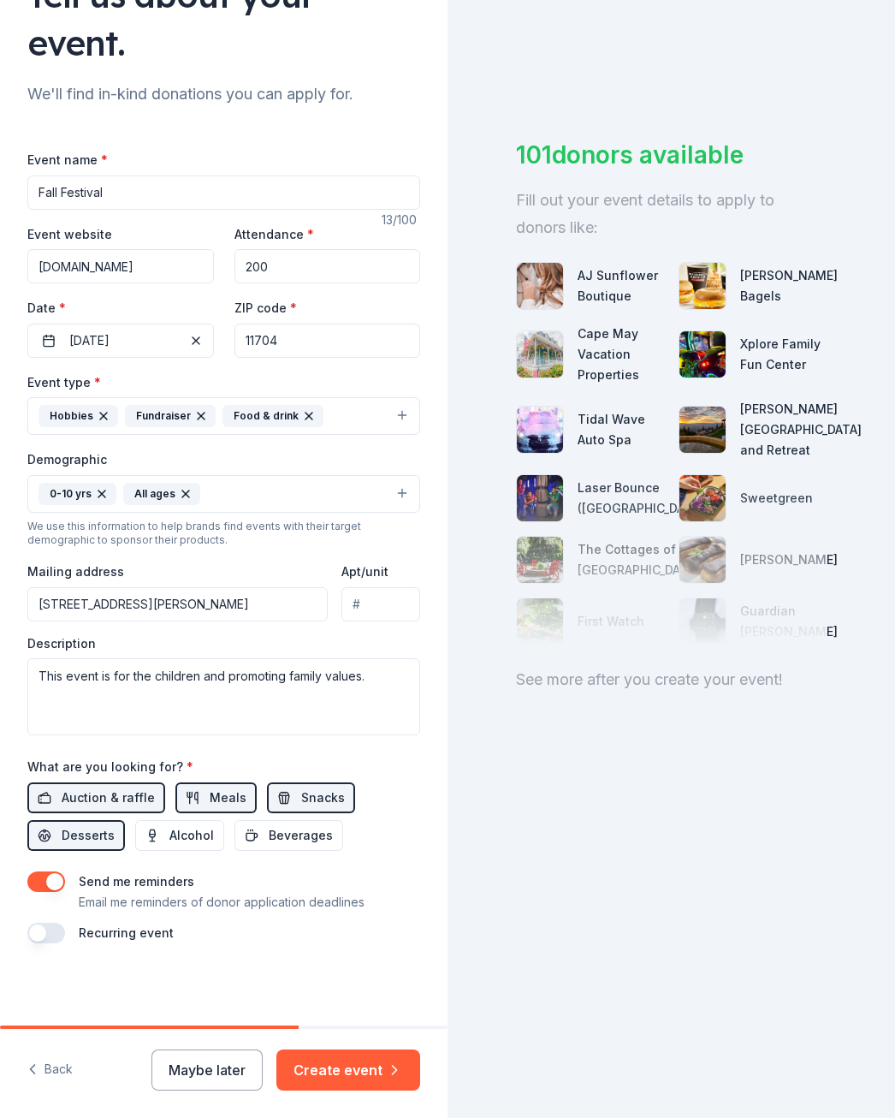
click at [55, 889] on button "button" at bounding box center [46, 881] width 38 height 21
click at [347, 1071] on button "Create event" at bounding box center [348, 1069] width 144 height 41
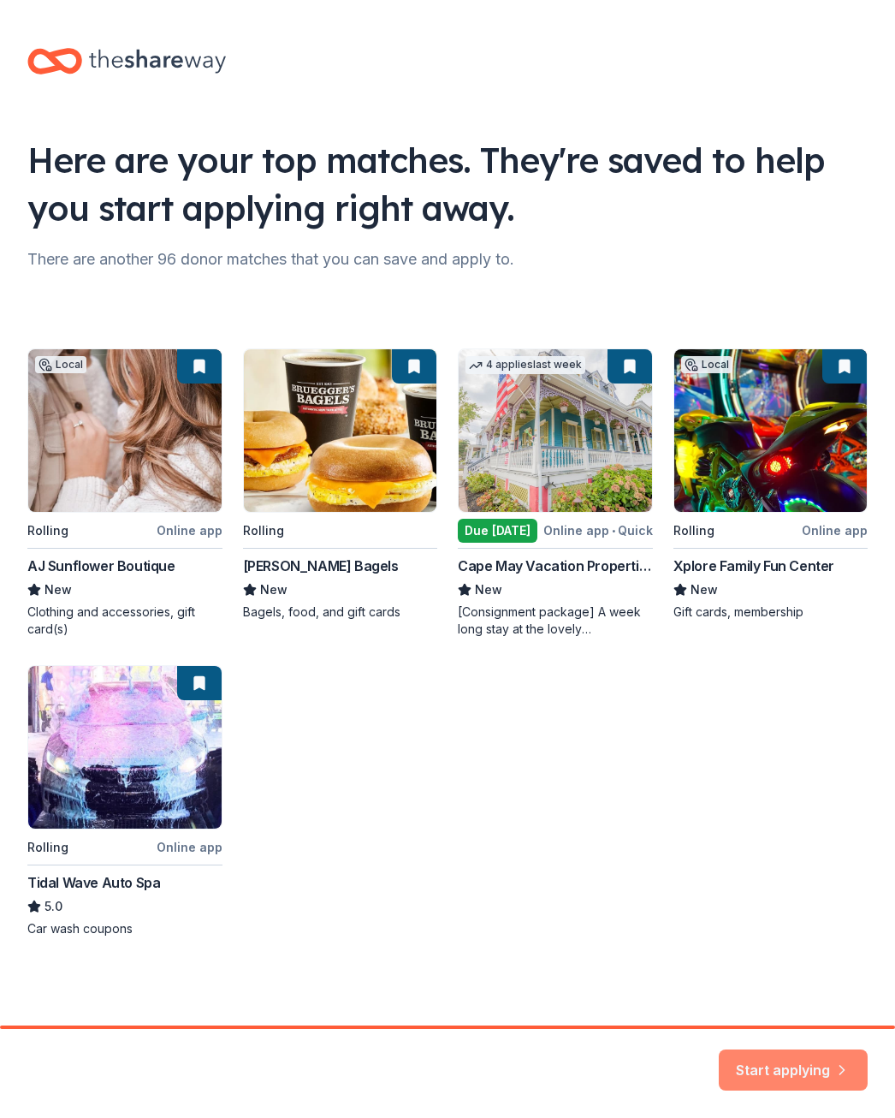
click at [739, 1055] on button "Start applying" at bounding box center [793, 1059] width 149 height 41
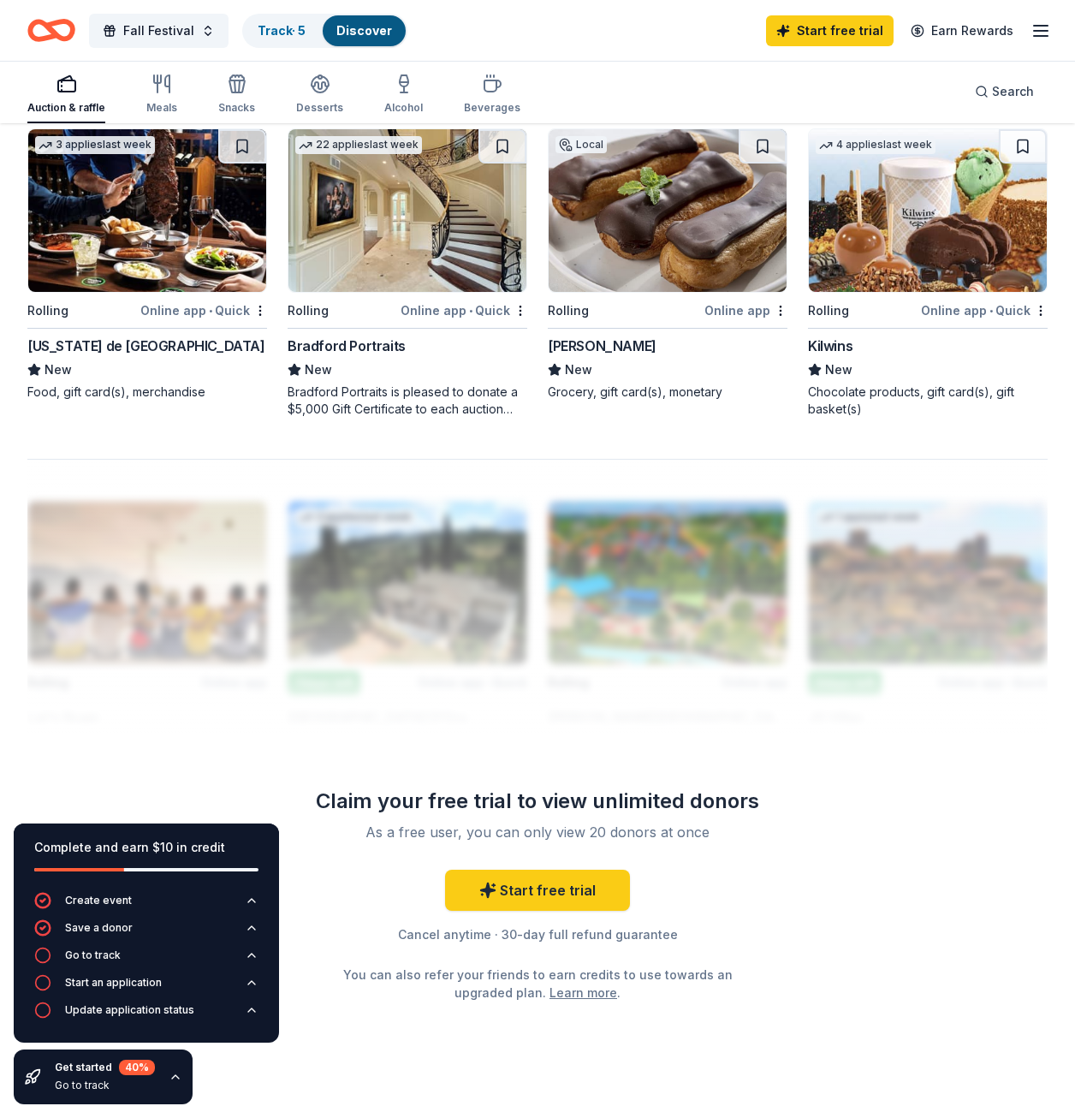
scroll to position [1536, 0]
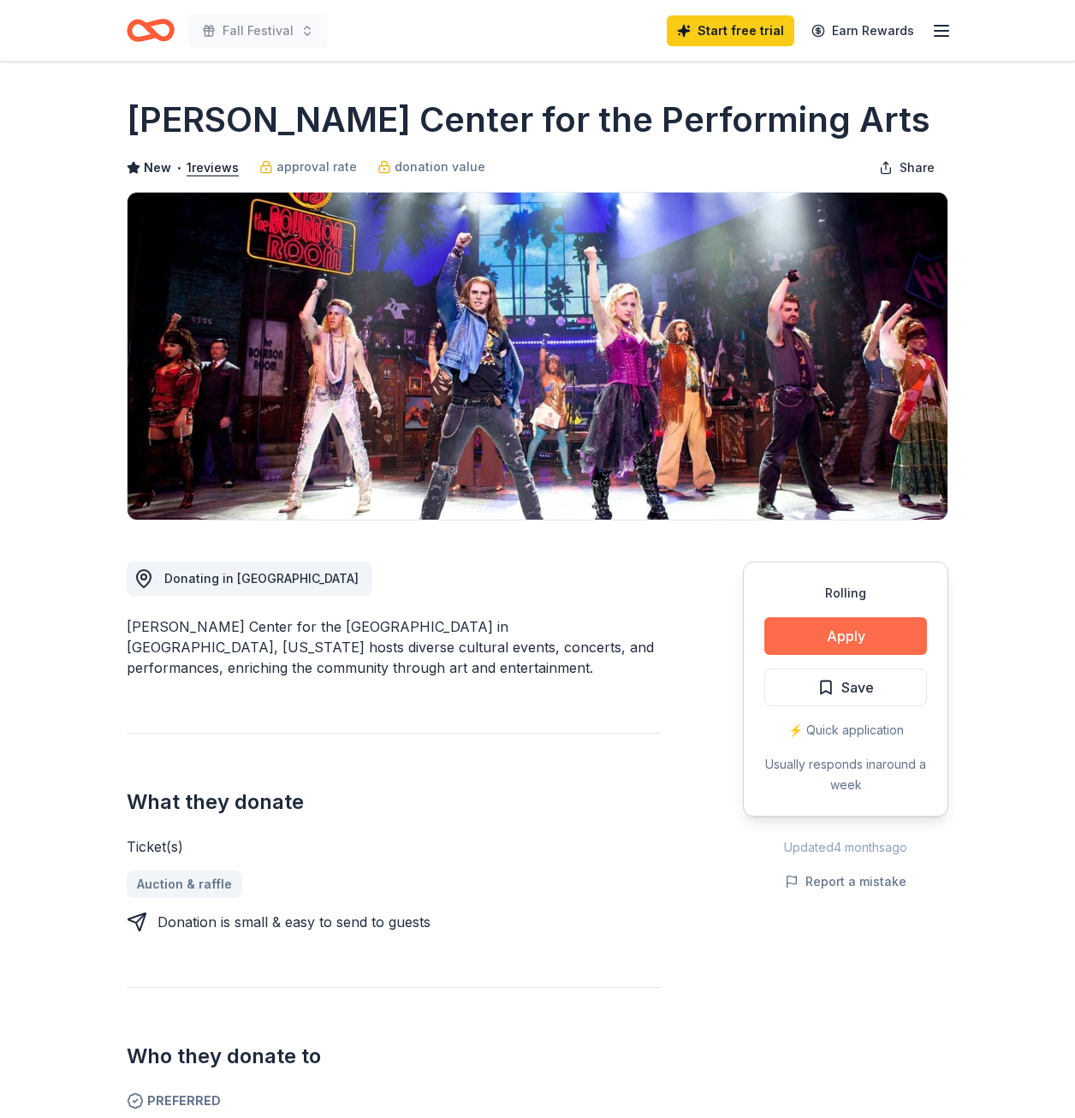
click at [791, 639] on button "Apply" at bounding box center [845, 636] width 163 height 38
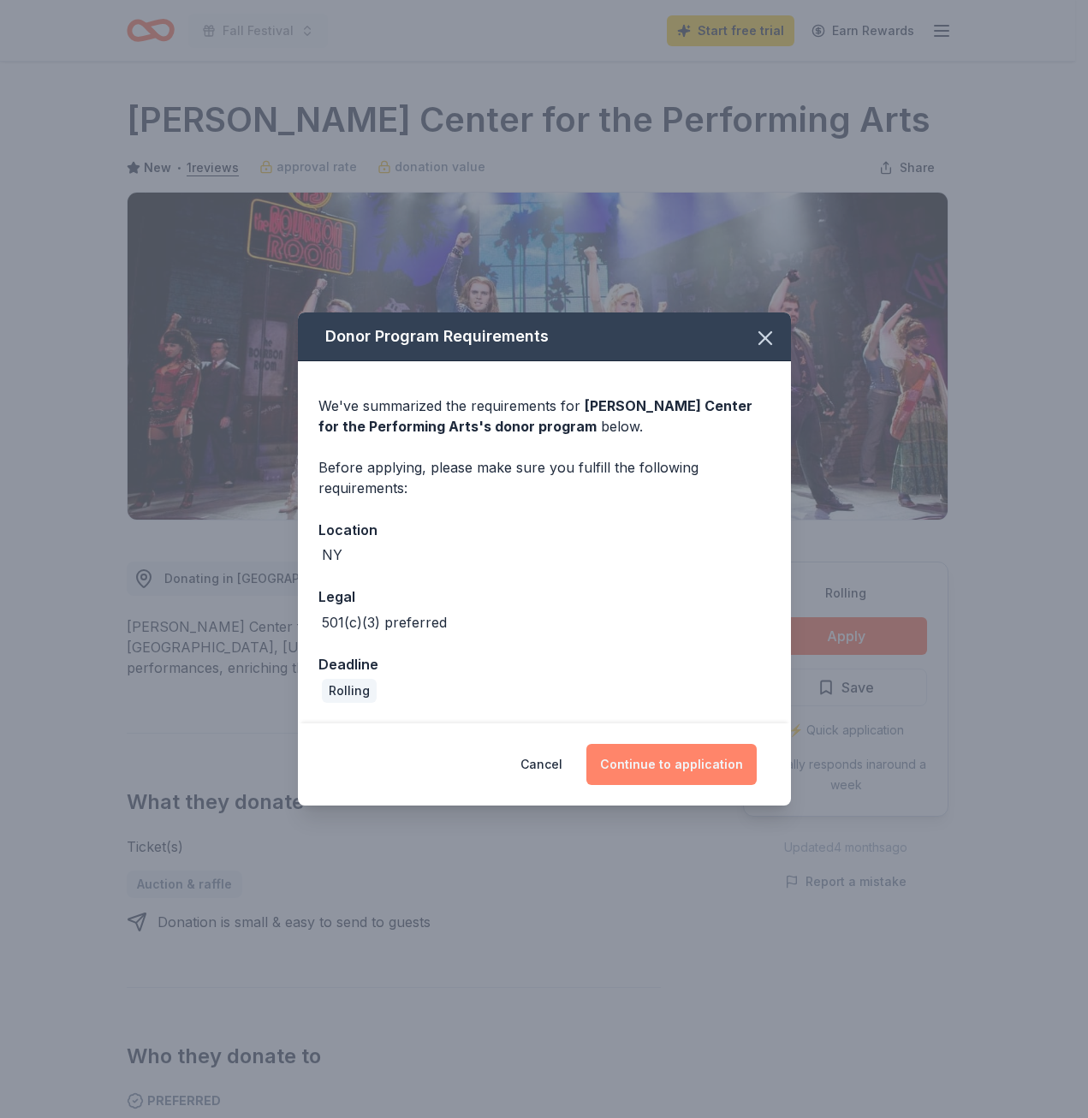
click at [640, 766] on button "Continue to application" at bounding box center [671, 764] width 170 height 41
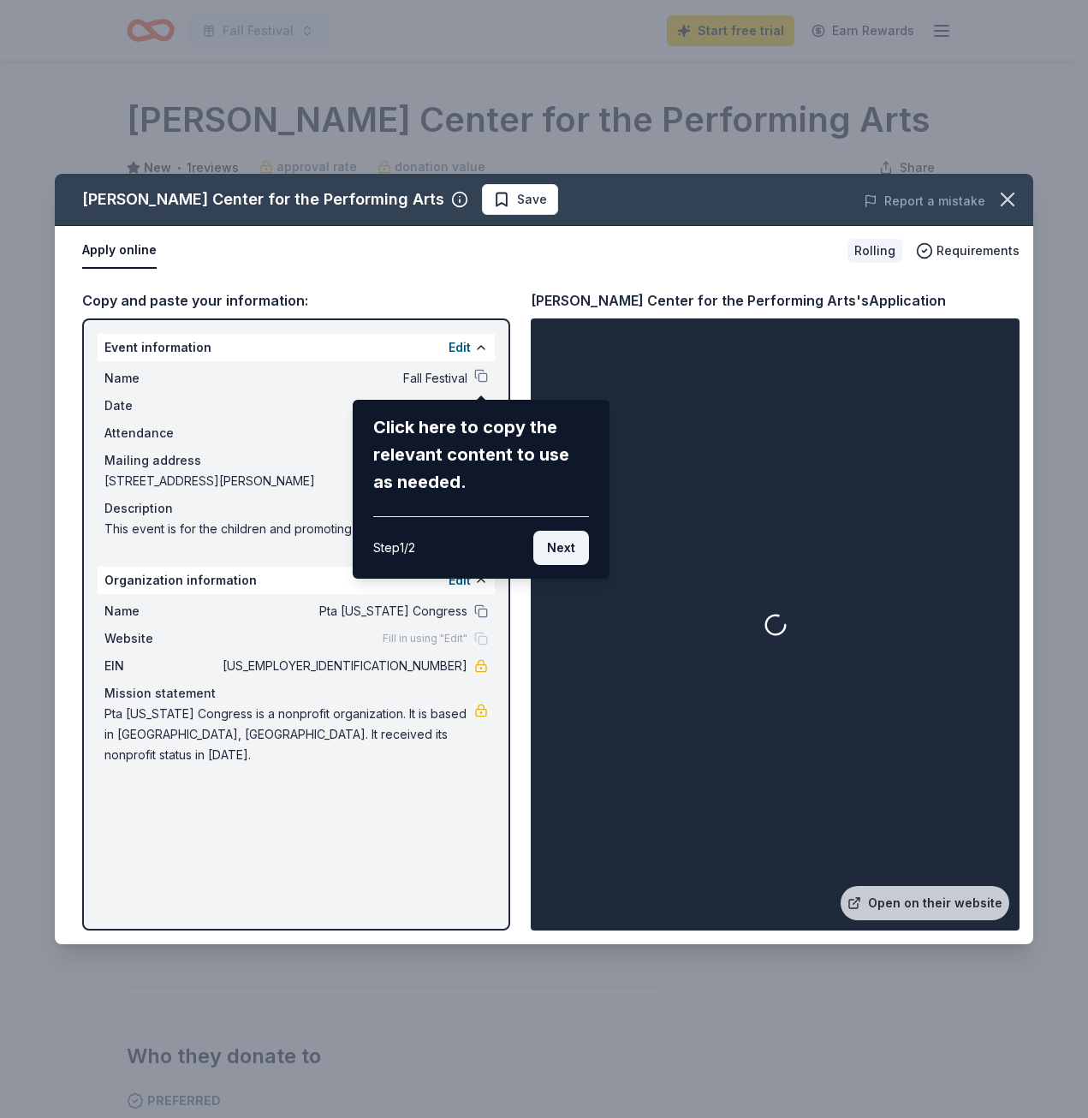
click at [555, 548] on button "Next" at bounding box center [561, 548] width 56 height 34
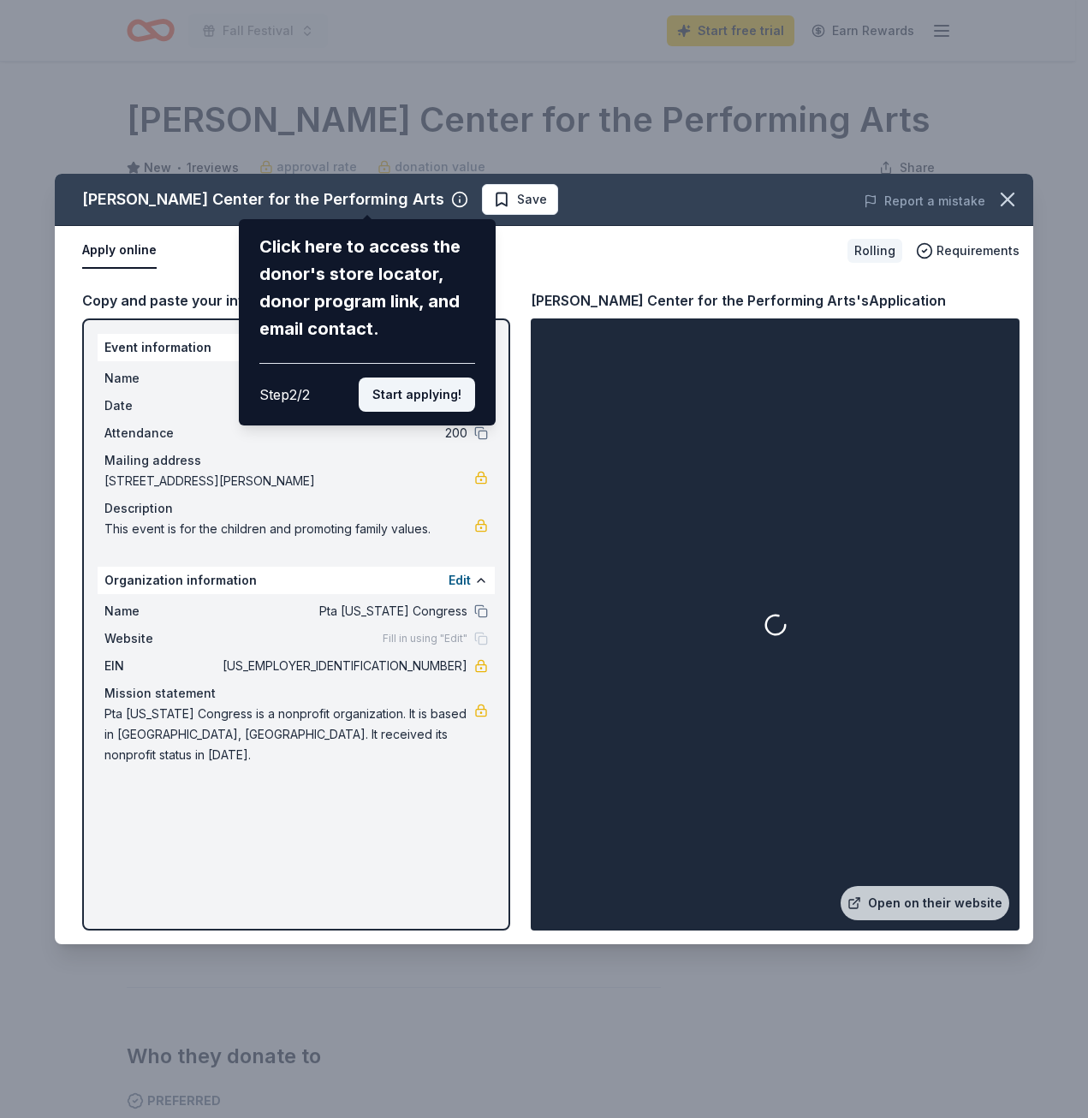
click at [444, 405] on button "Start applying!" at bounding box center [417, 394] width 116 height 34
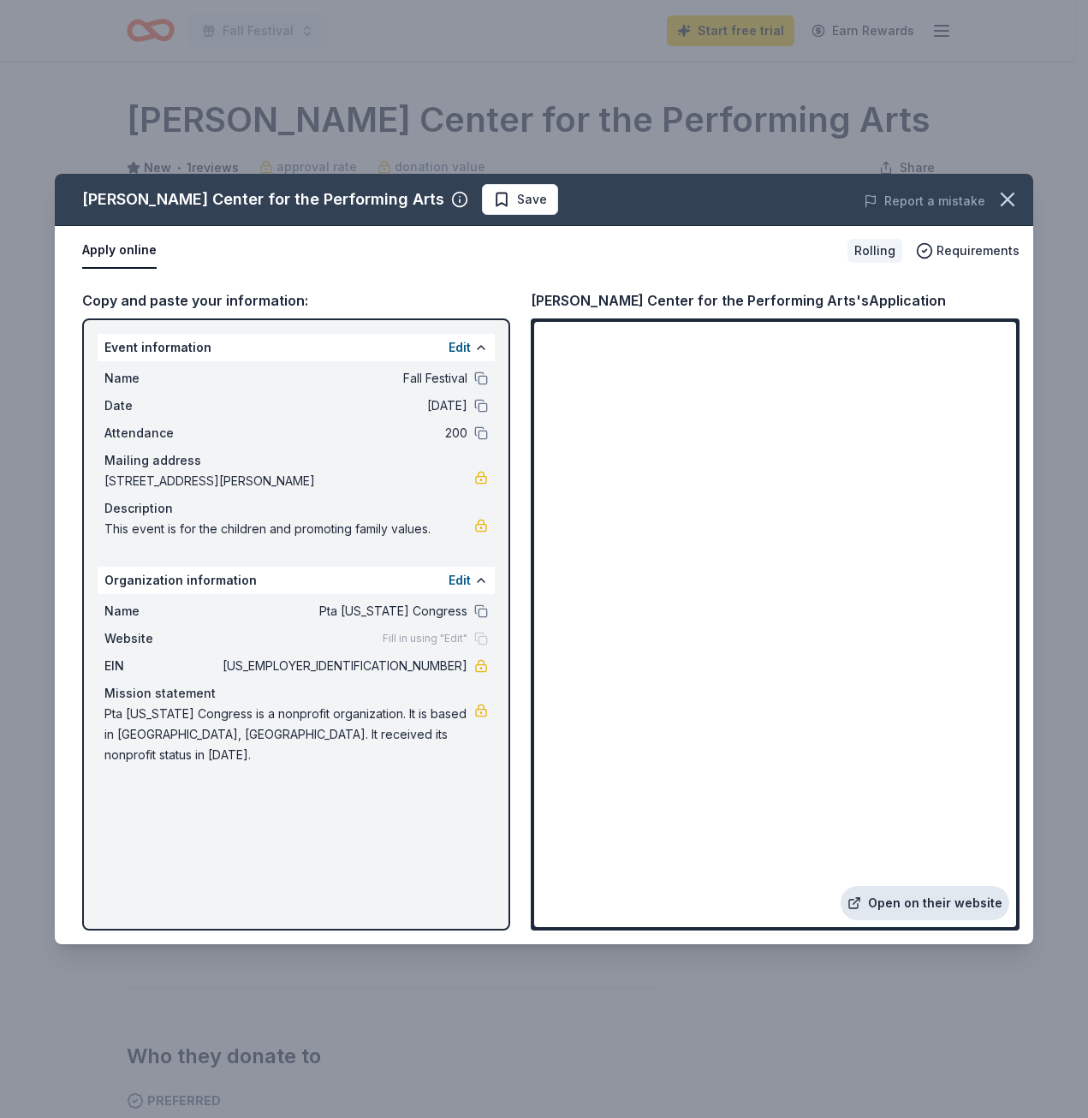
click at [943, 906] on link "Open on their website" at bounding box center [925, 903] width 169 height 34
